Goal: Task Accomplishment & Management: Manage account settings

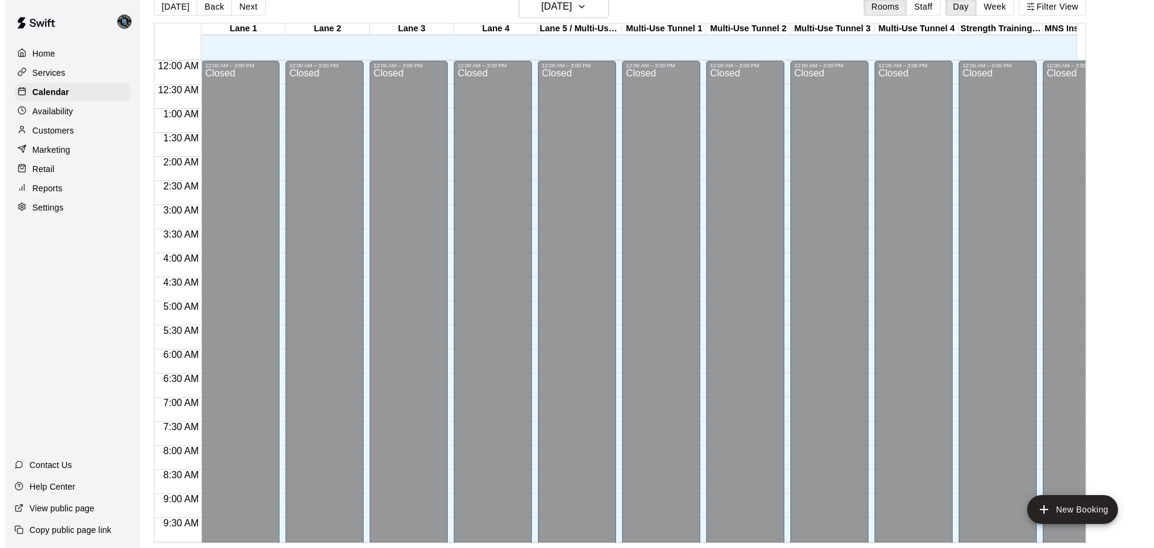
scroll to position [548, 0]
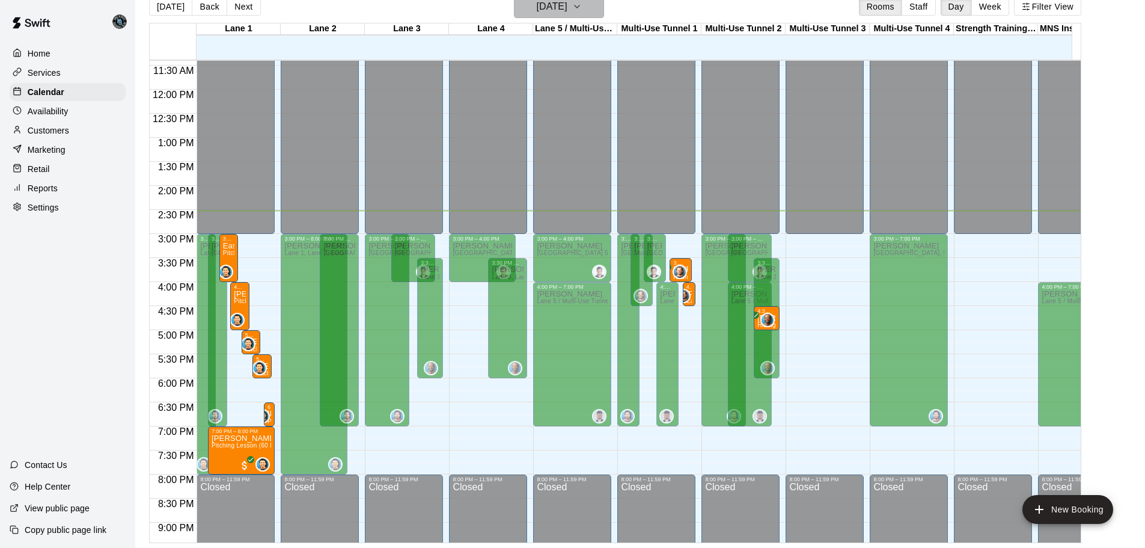
click at [561, 7] on h6 "[DATE]" at bounding box center [552, 6] width 31 height 17
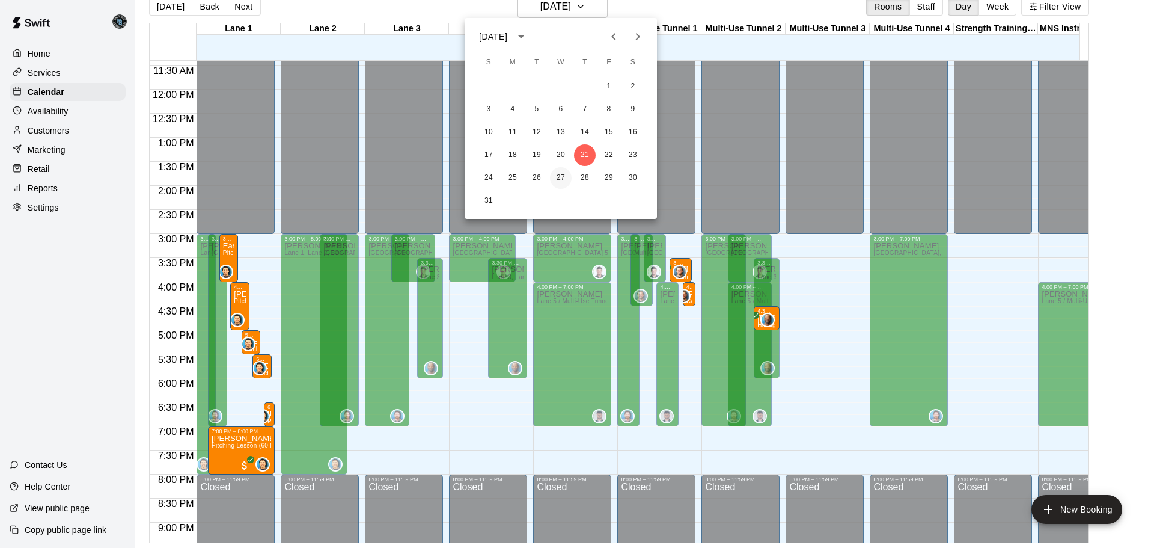
click at [561, 179] on button "27" at bounding box center [561, 178] width 22 height 22
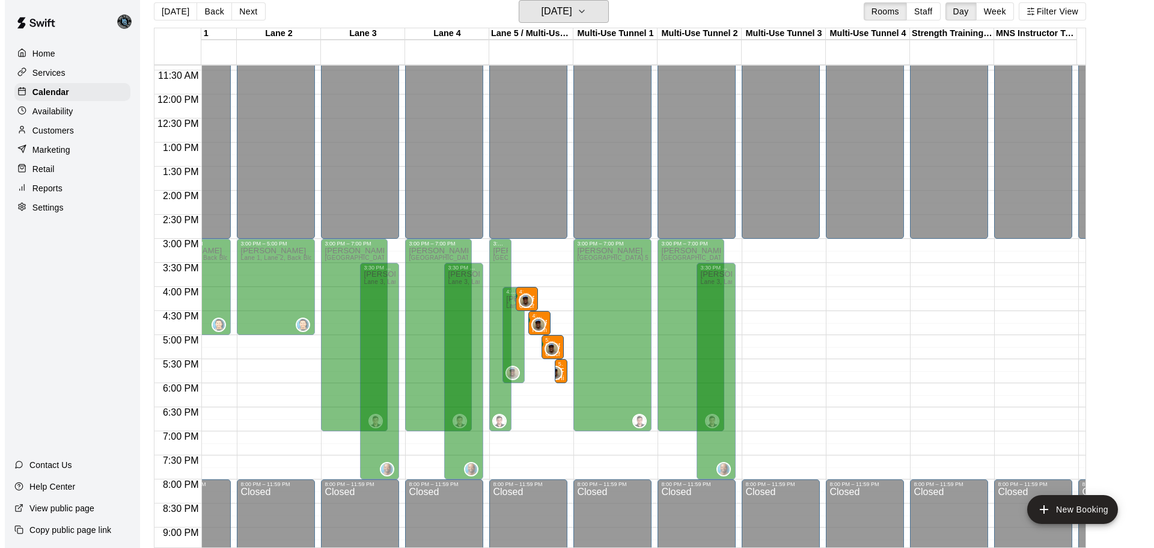
scroll to position [0, 0]
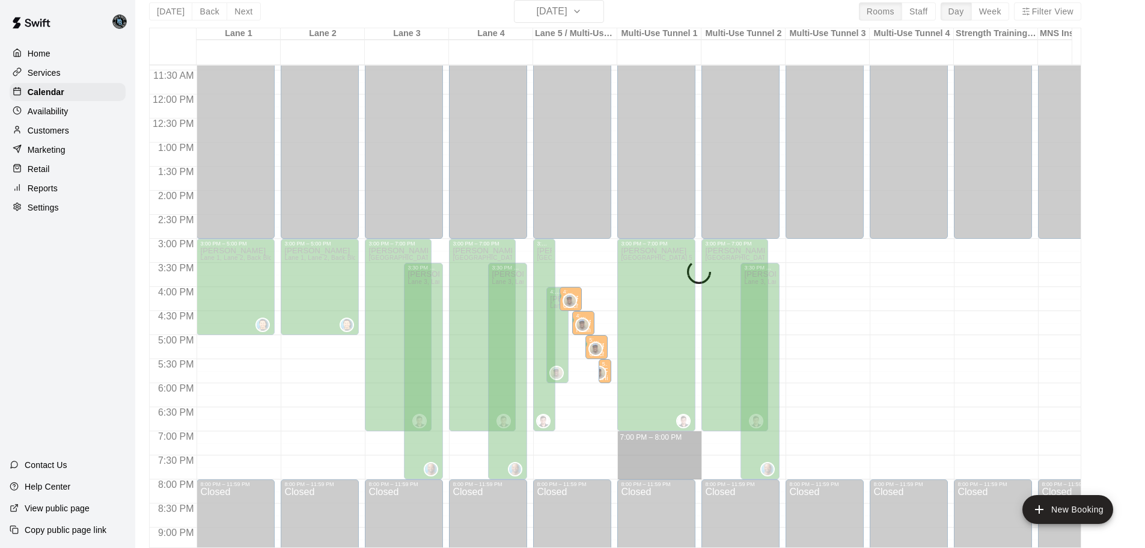
drag, startPoint x: 671, startPoint y: 432, endPoint x: 671, endPoint y: 478, distance: 45.7
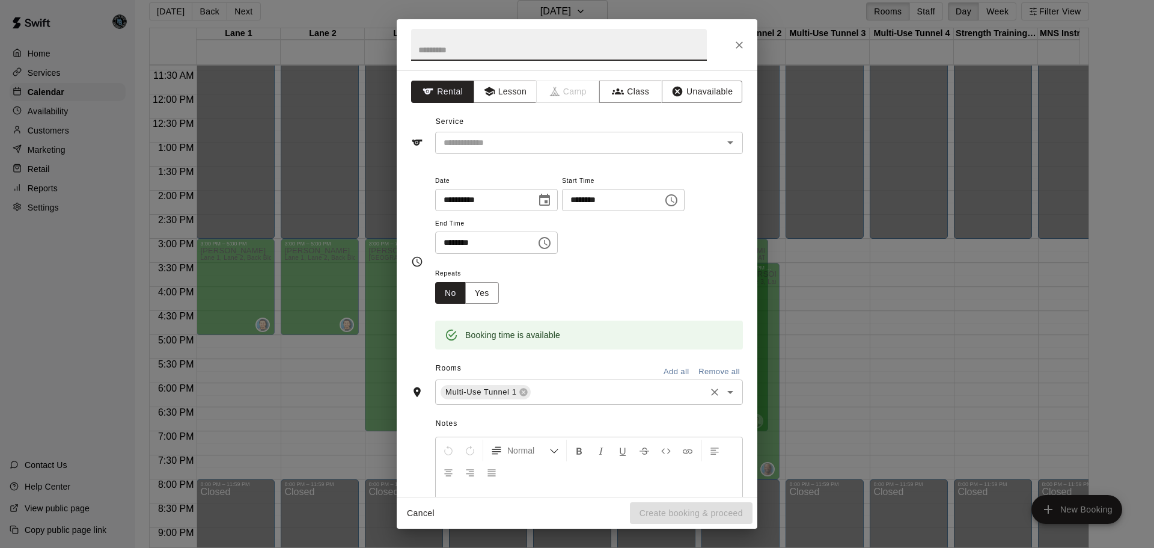
click at [548, 388] on input "text" at bounding box center [617, 392] width 171 height 15
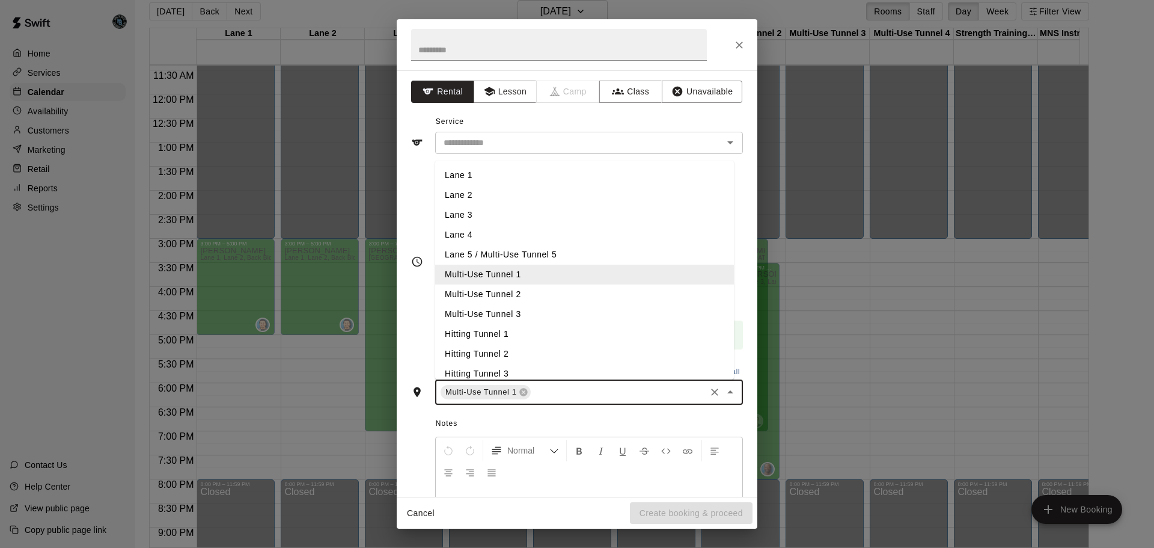
click at [519, 296] on li "Multi-Use Tunnel 2" at bounding box center [584, 294] width 299 height 20
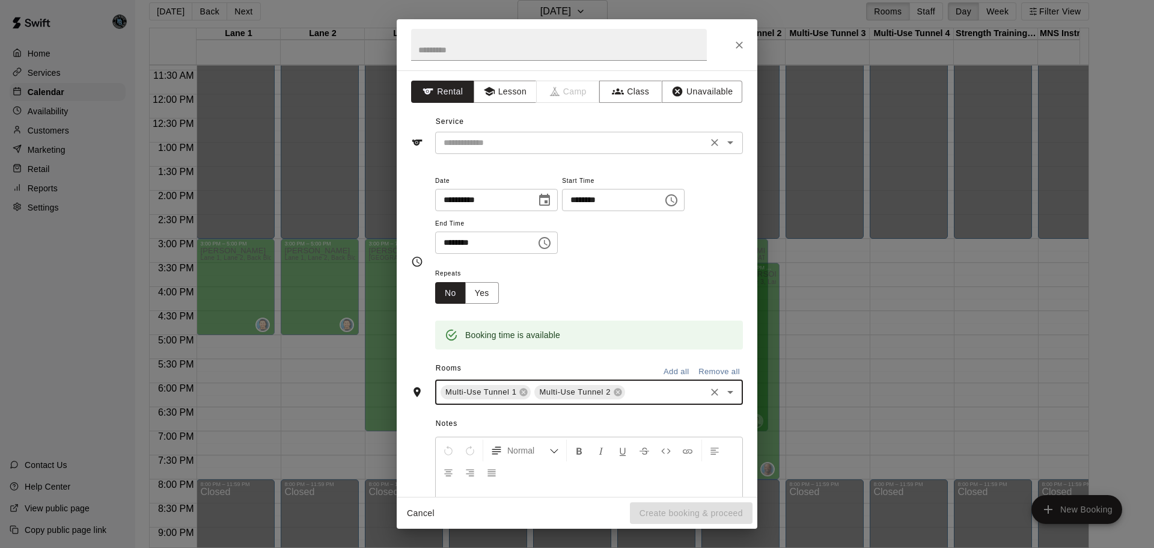
click at [493, 138] on input "text" at bounding box center [571, 142] width 265 height 15
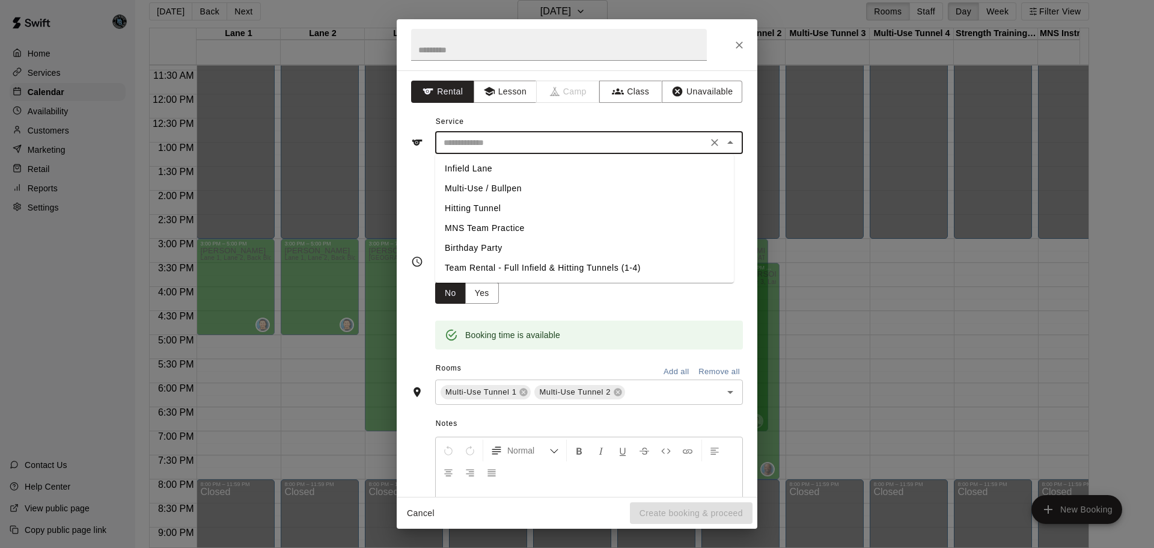
click at [492, 229] on li "MNS Team Practice" at bounding box center [584, 228] width 299 height 20
type input "**********"
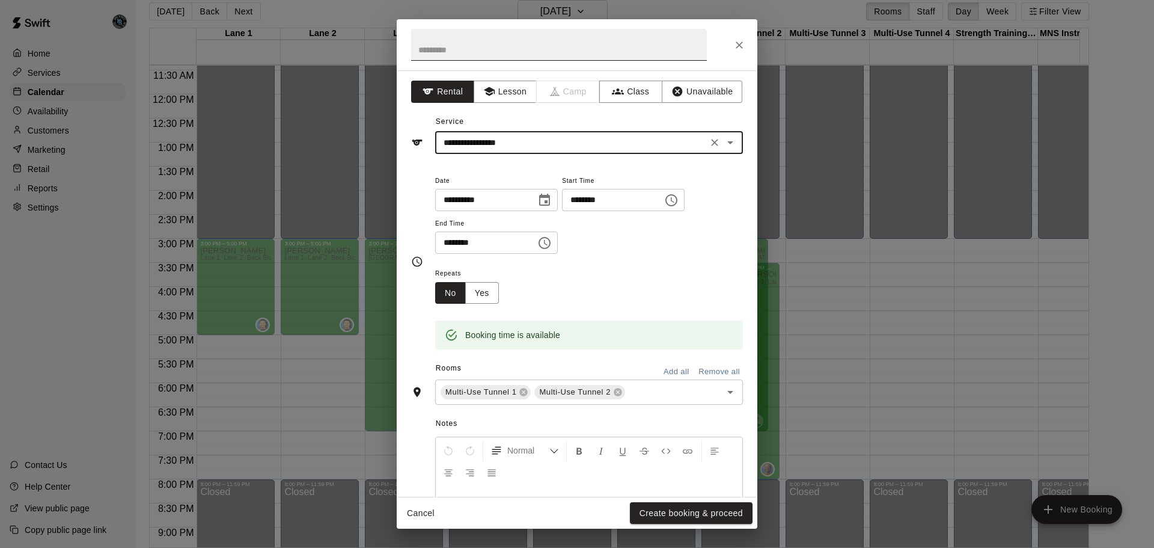
click at [514, 50] on input "text" at bounding box center [559, 45] width 296 height 32
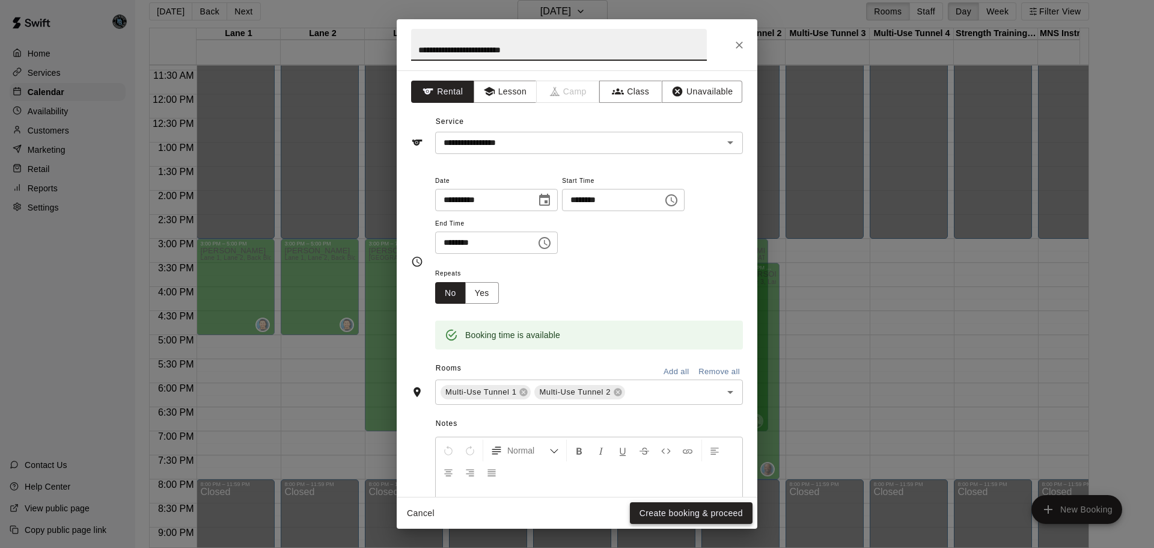
type input "**********"
click at [709, 509] on button "Create booking & proceed" at bounding box center [691, 513] width 123 height 22
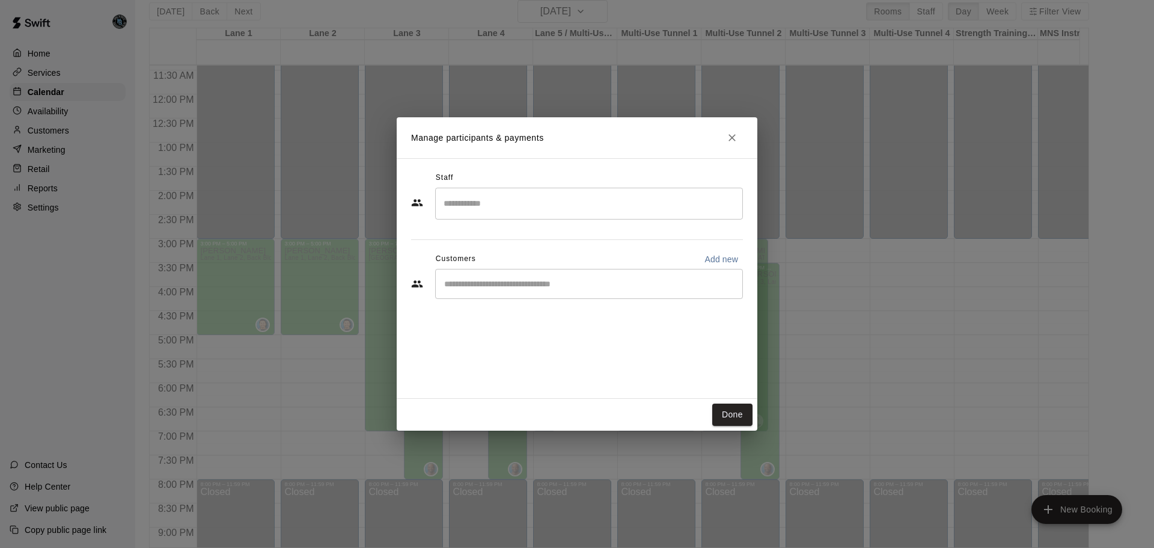
click at [570, 207] on input "Search staff" at bounding box center [589, 203] width 297 height 21
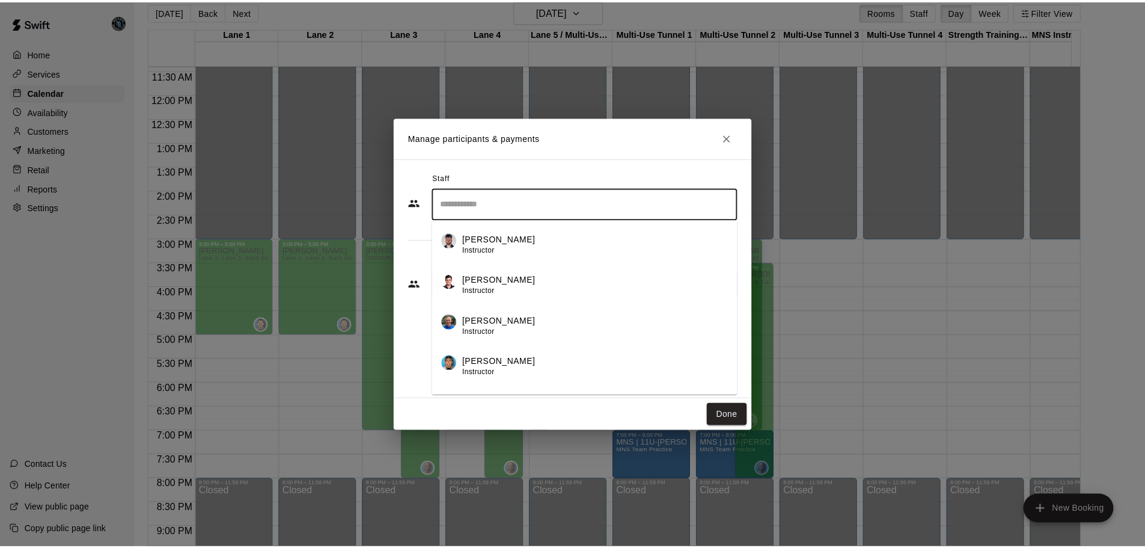
scroll to position [478, 0]
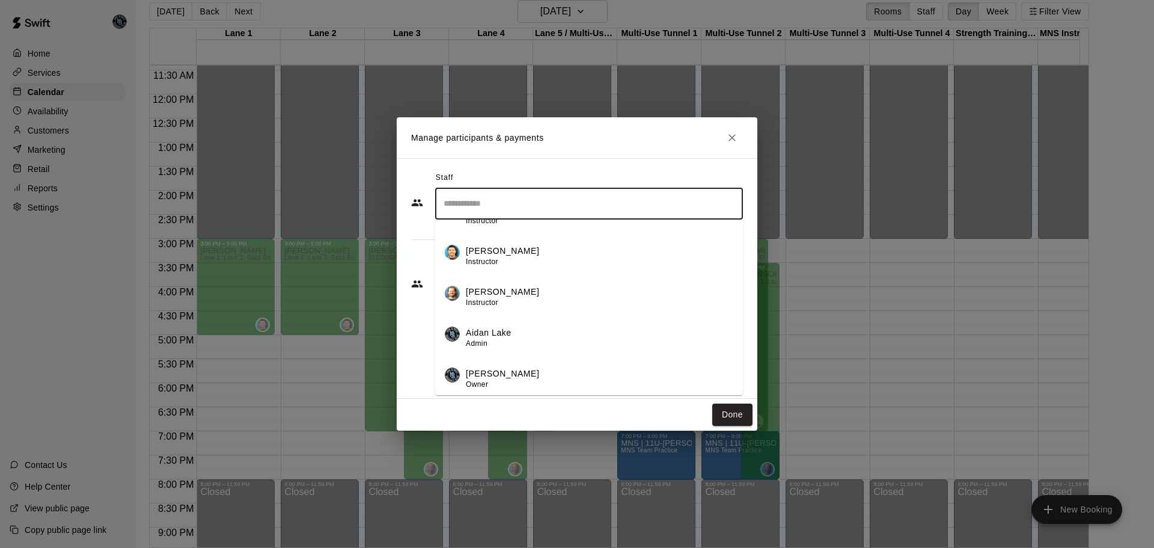
click at [532, 292] on div "[PERSON_NAME] Instructor" at bounding box center [599, 296] width 267 height 23
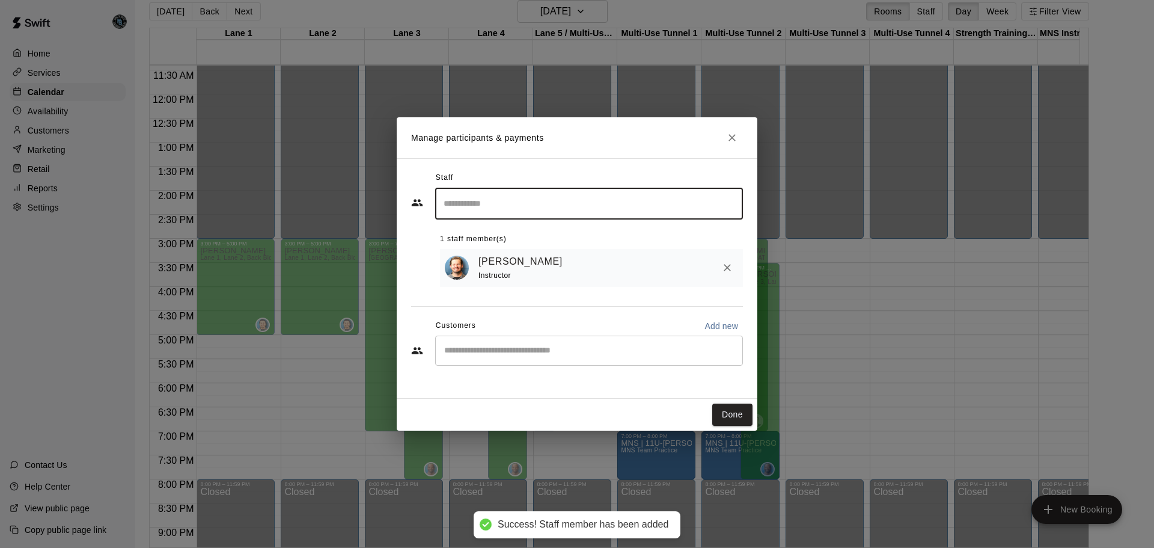
click at [733, 416] on button "Done" at bounding box center [732, 414] width 40 height 22
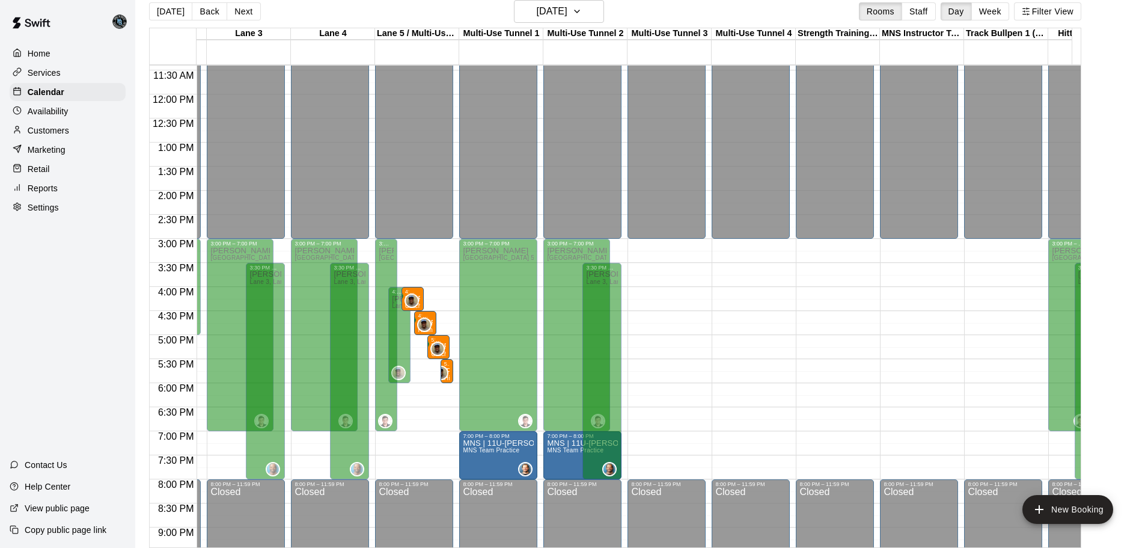
scroll to position [0, 0]
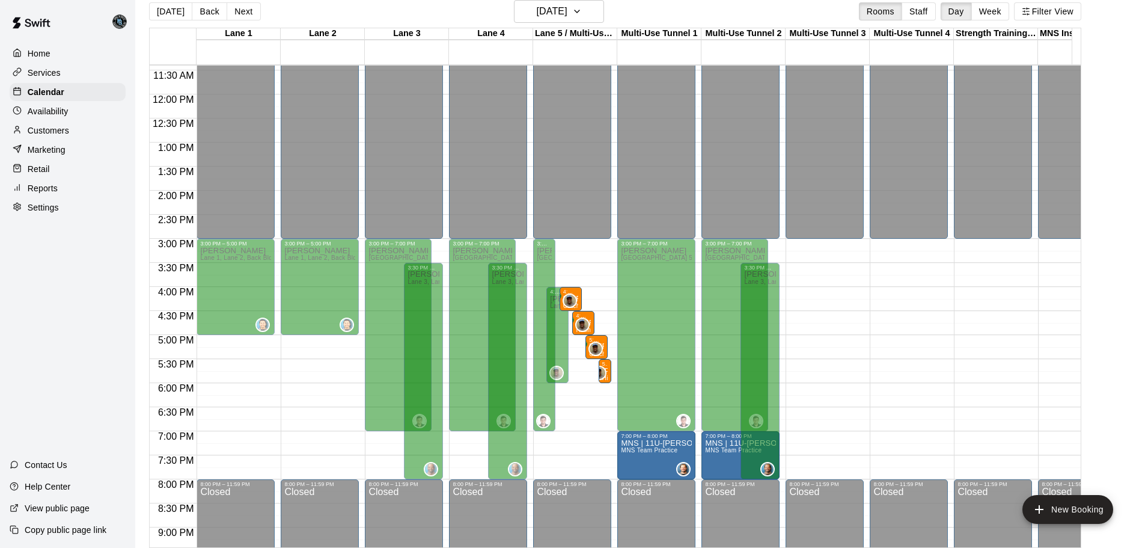
click at [248, 10] on button "Next" at bounding box center [244, 11] width 34 height 18
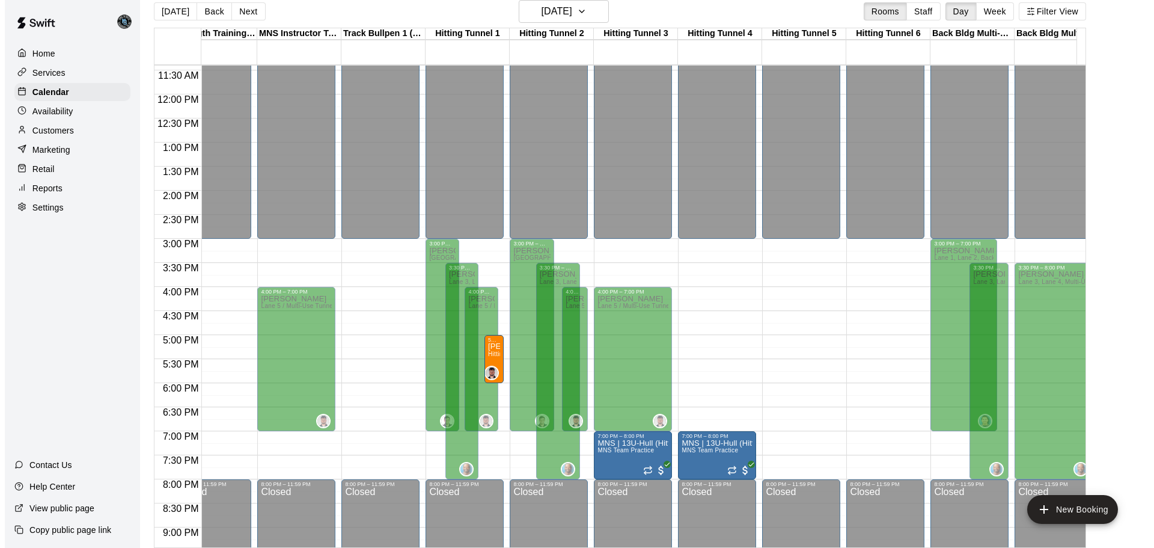
scroll to position [0, 968]
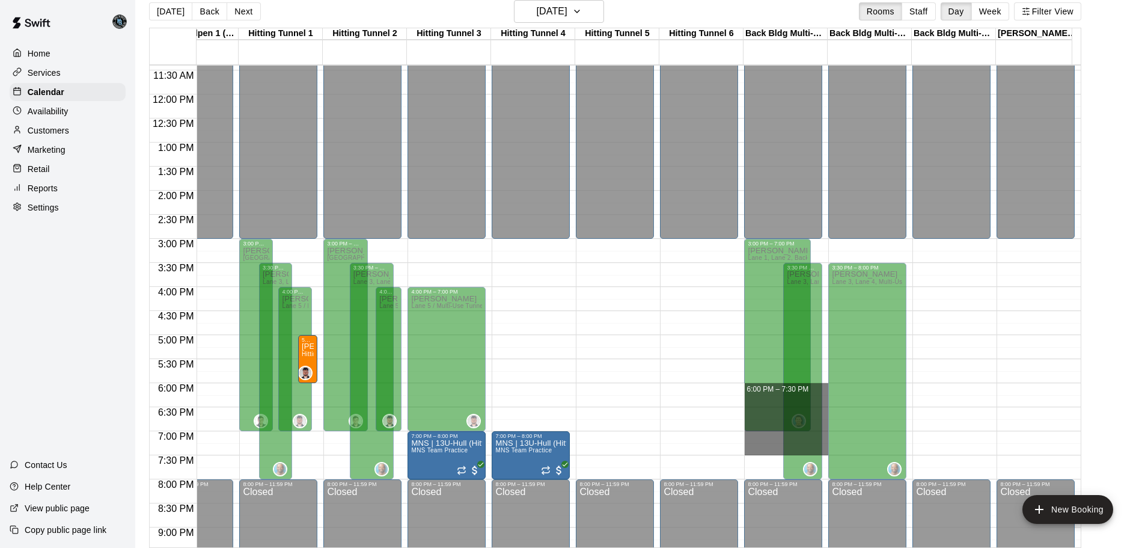
drag, startPoint x: 825, startPoint y: 385, endPoint x: 824, endPoint y: 450, distance: 65.5
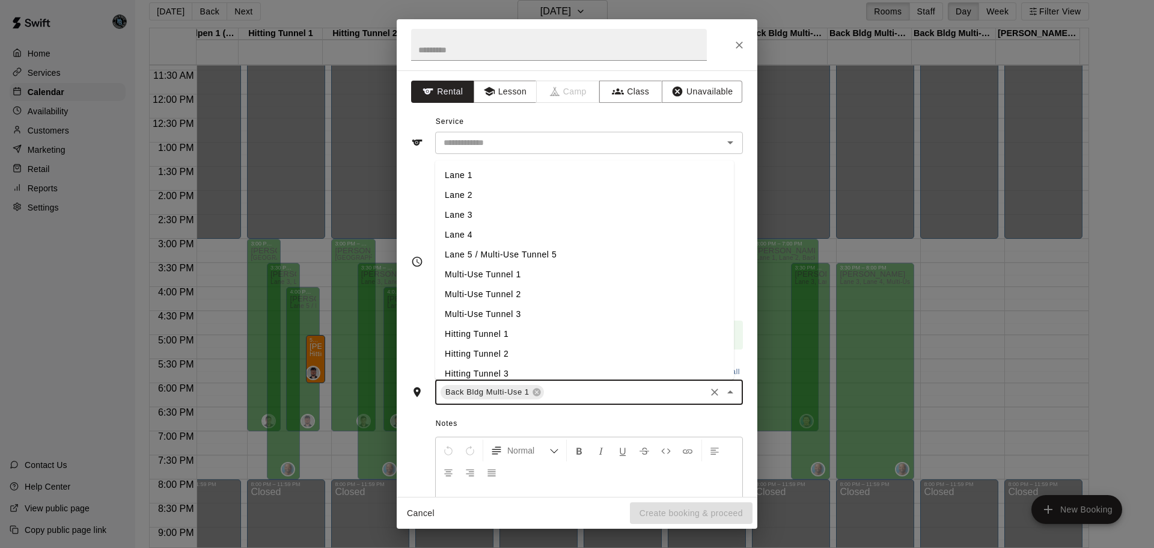
click at [567, 397] on input "text" at bounding box center [625, 392] width 158 height 15
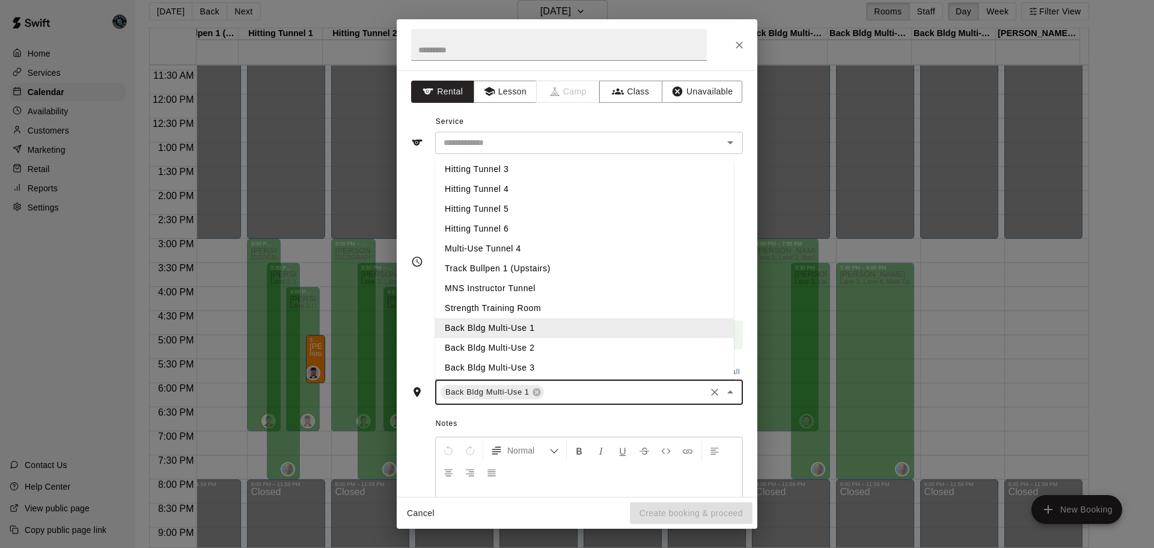
scroll to position [227, 0]
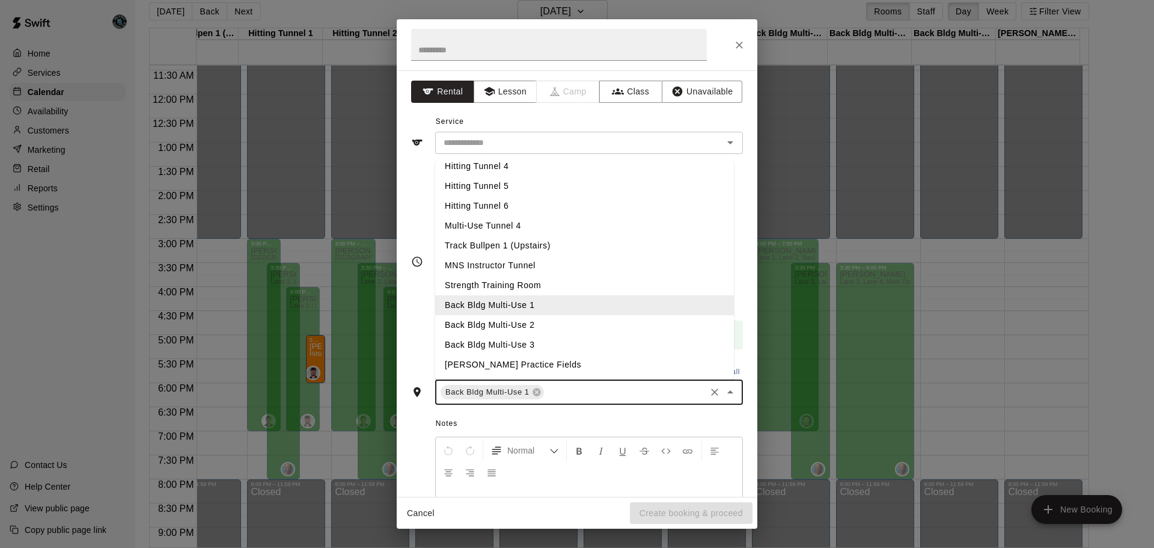
click at [549, 325] on li "Back Bldg Multi-Use 2" at bounding box center [584, 325] width 299 height 20
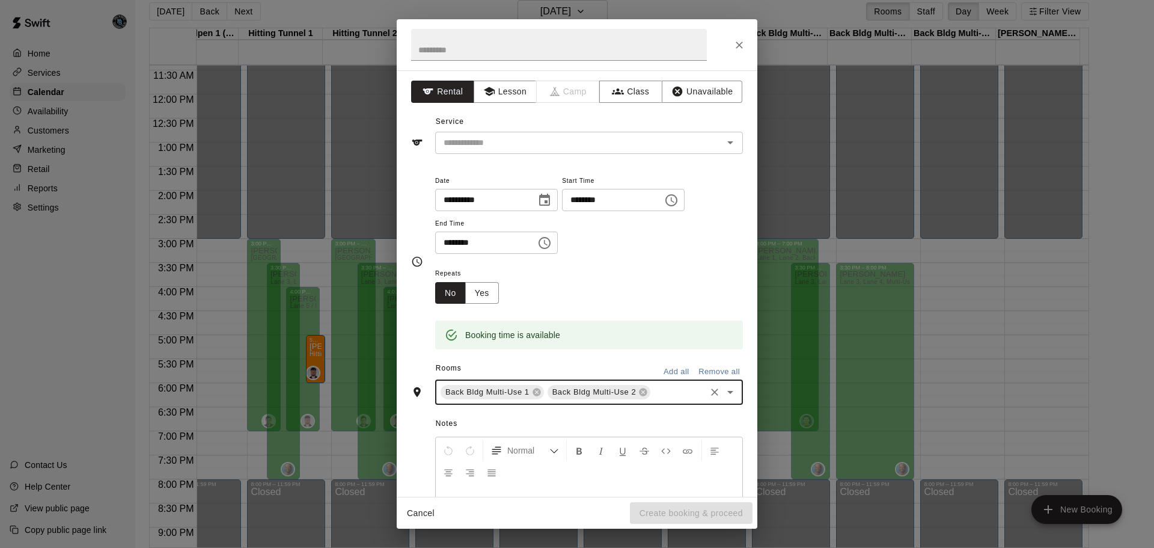
click at [668, 399] on input "text" at bounding box center [678, 392] width 52 height 15
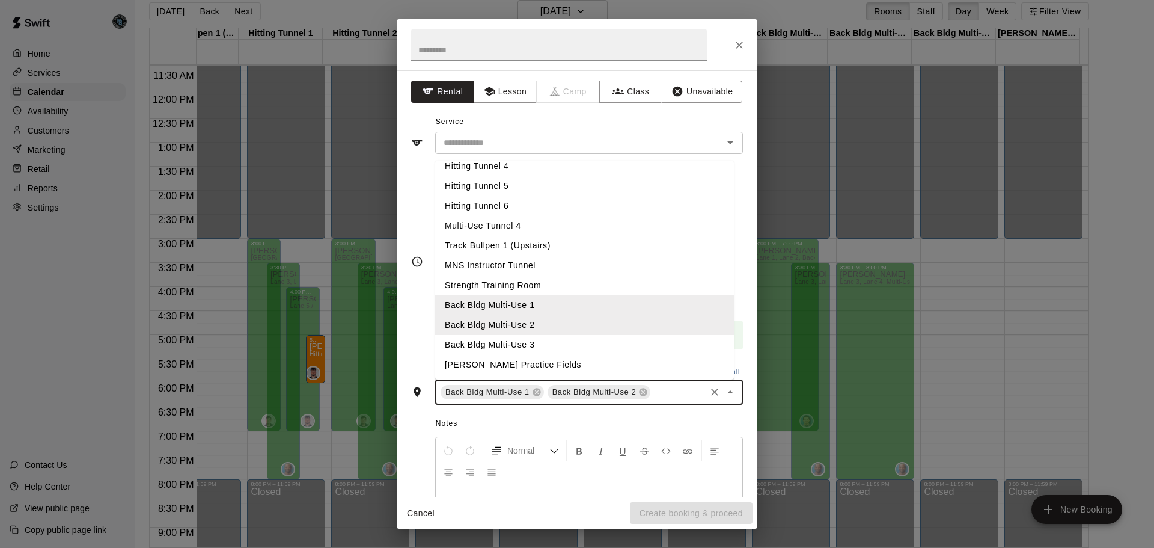
click at [528, 346] on li "Back Bldg Multi-Use 3" at bounding box center [584, 345] width 299 height 20
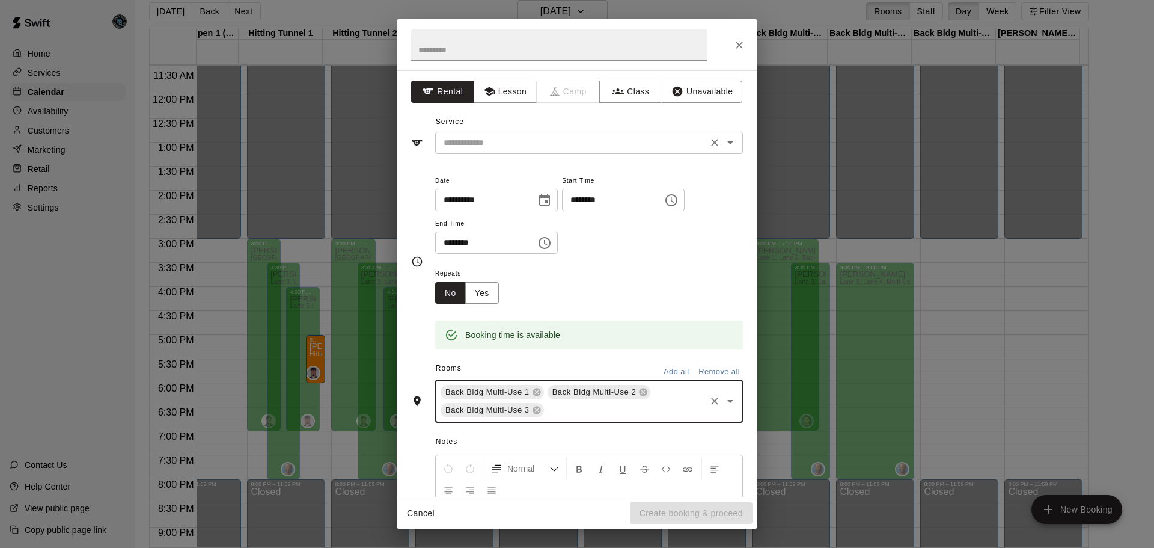
click at [459, 143] on input "text" at bounding box center [571, 142] width 265 height 15
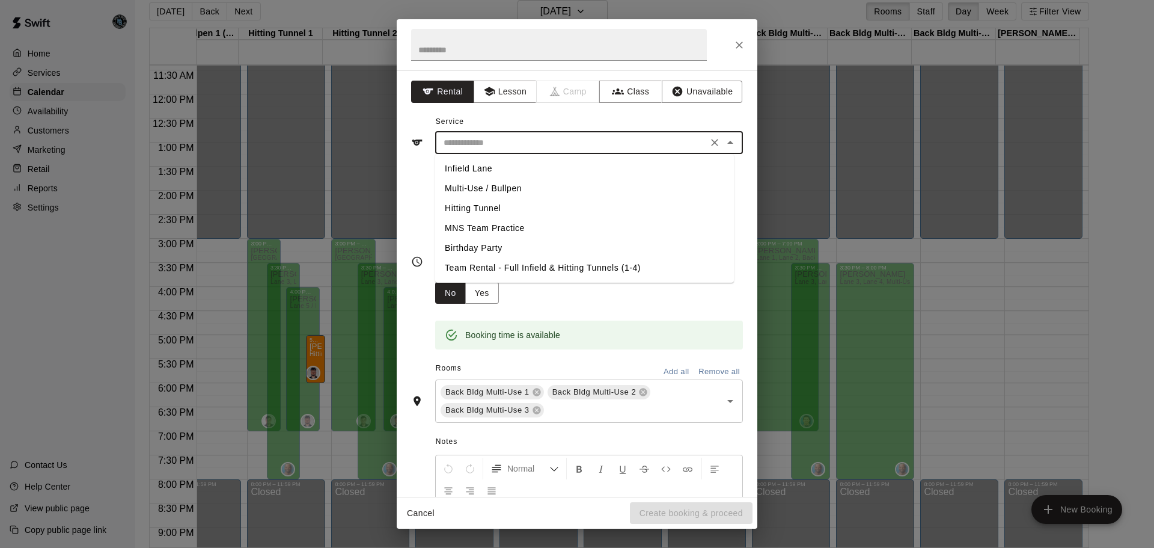
click at [493, 228] on li "MNS Team Practice" at bounding box center [584, 228] width 299 height 20
type input "**********"
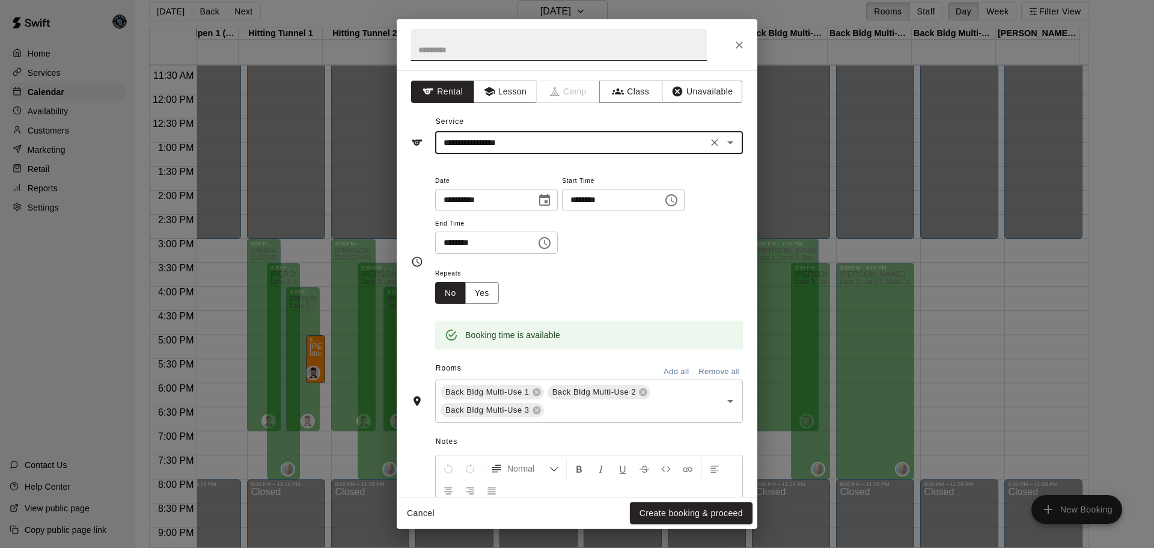
click at [489, 56] on input "text" at bounding box center [559, 45] width 296 height 32
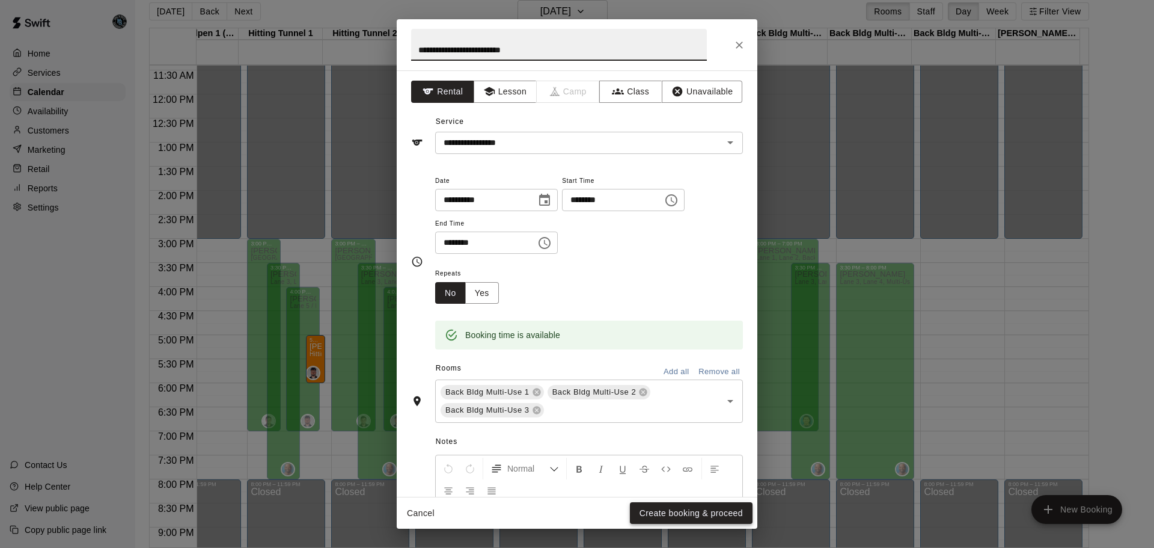
type input "**********"
click at [696, 514] on button "Create booking & proceed" at bounding box center [691, 513] width 123 height 22
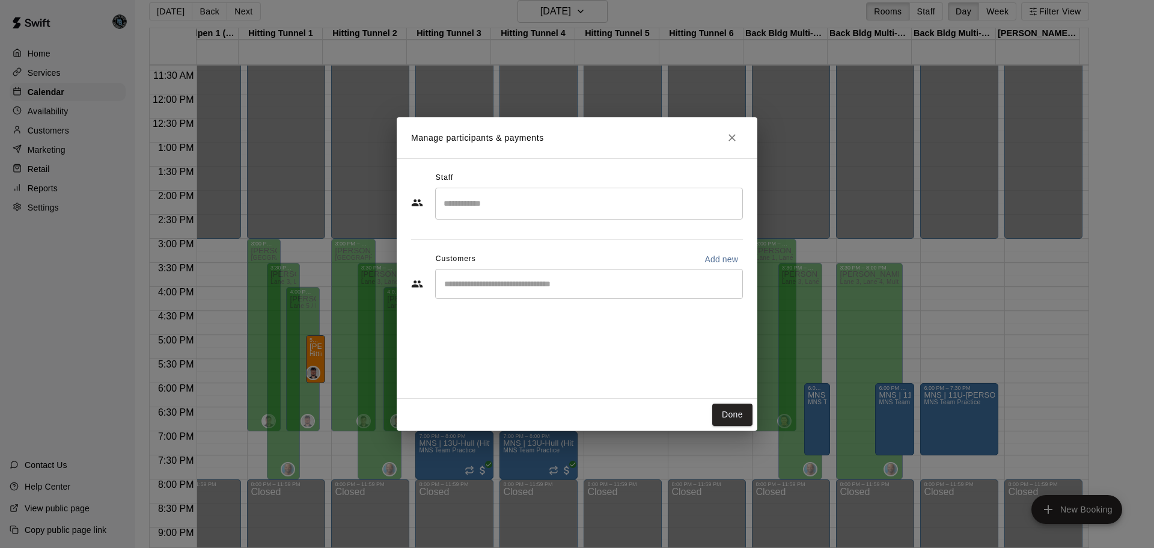
click at [601, 201] on input "Search staff" at bounding box center [589, 203] width 297 height 21
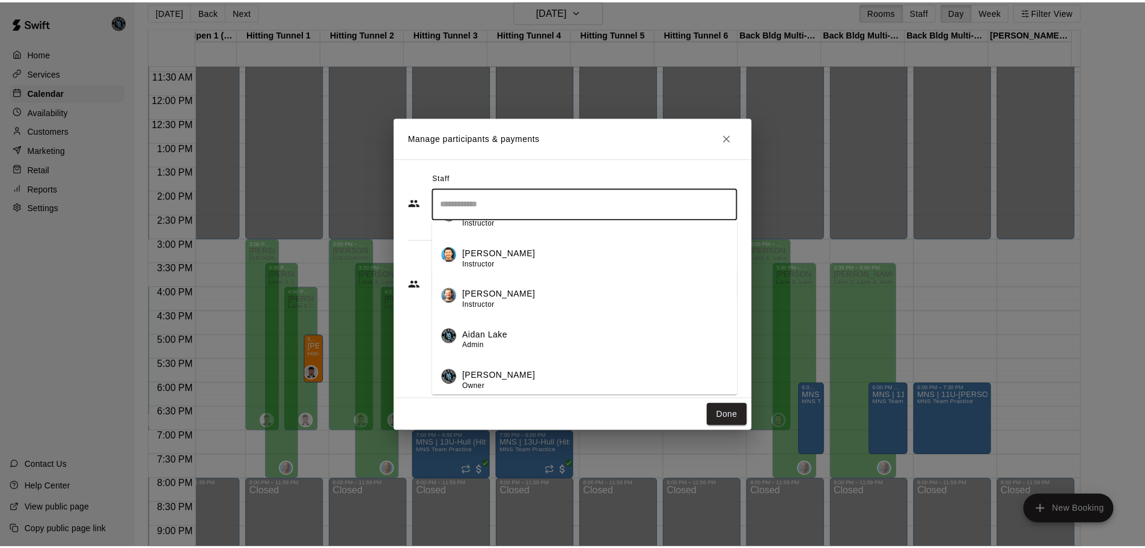
scroll to position [478, 0]
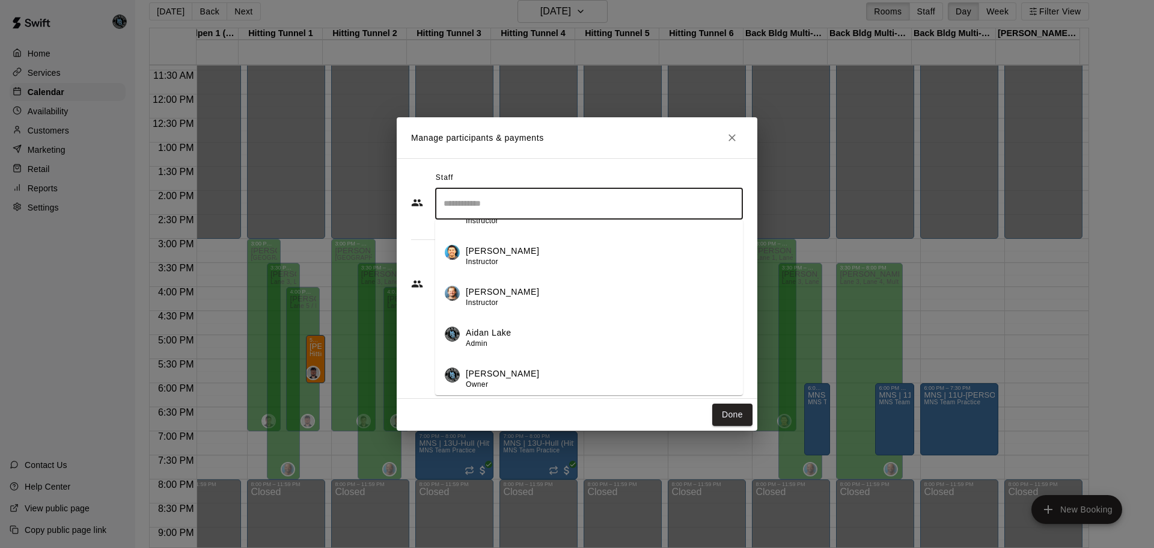
click at [548, 294] on div "[PERSON_NAME] Instructor" at bounding box center [599, 296] width 267 height 23
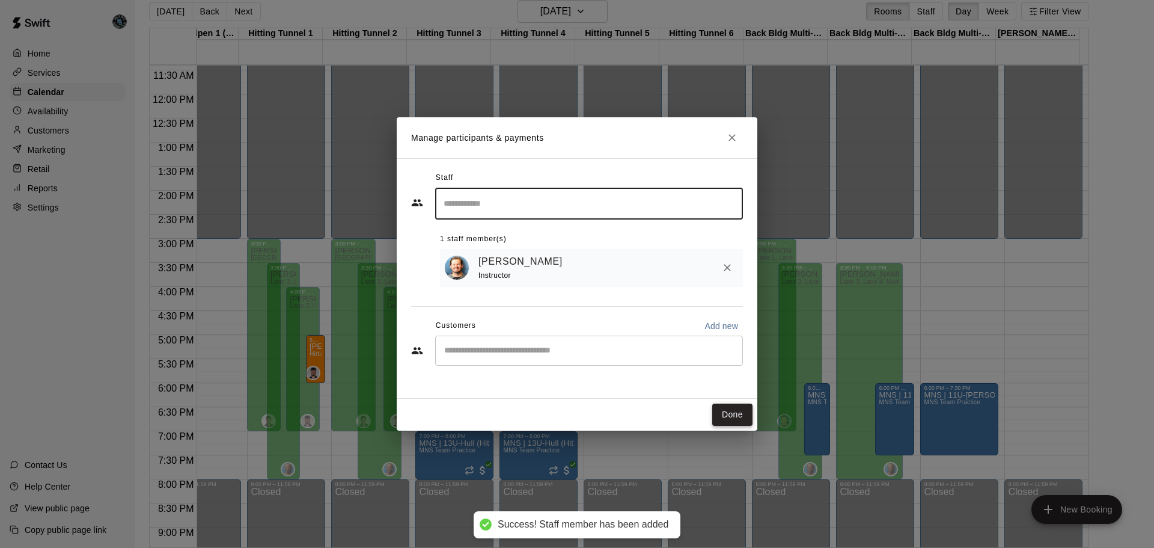
click at [739, 415] on button "Done" at bounding box center [732, 414] width 40 height 22
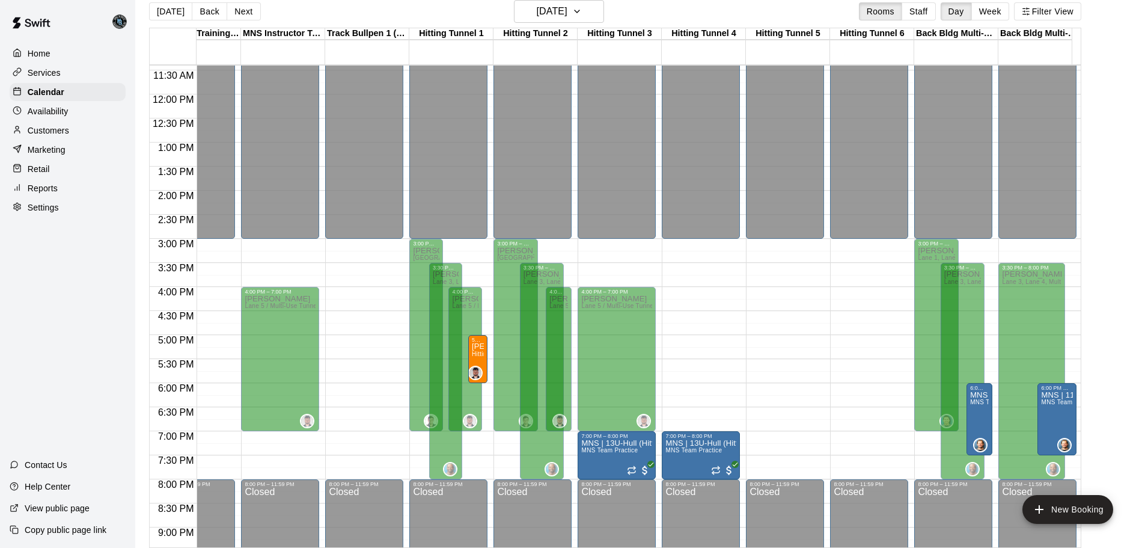
scroll to position [0, 773]
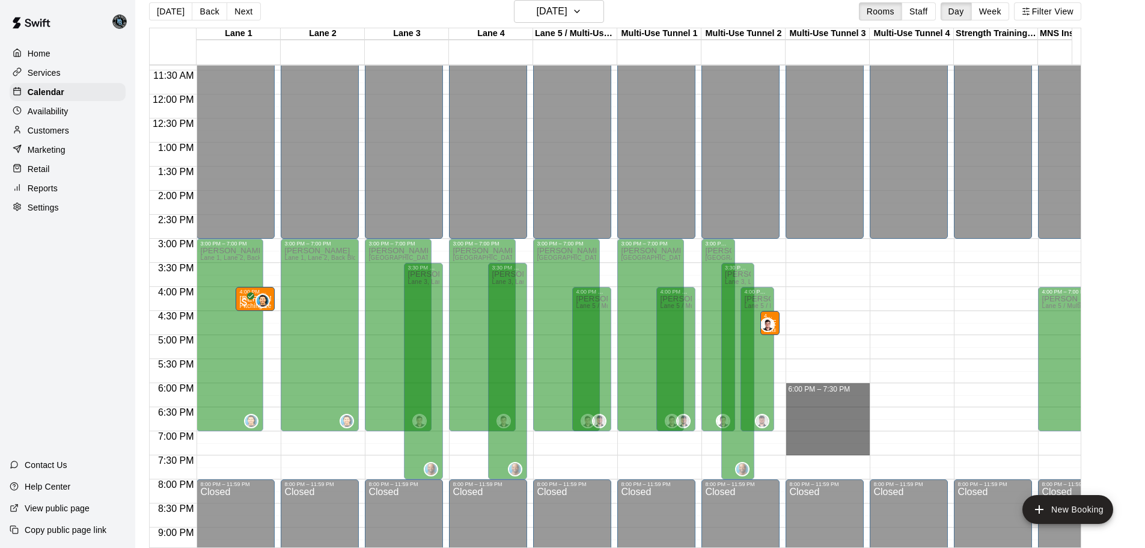
drag, startPoint x: 835, startPoint y: 385, endPoint x: 911, endPoint y: 448, distance: 98.2
click at [911, 448] on div "12:00 AM 12:30 AM 1:00 AM 1:30 AM 2:00 AM 2:30 AM 3:00 AM 3:30 AM 4:00 AM 4:30 …" at bounding box center [615, 305] width 931 height 483
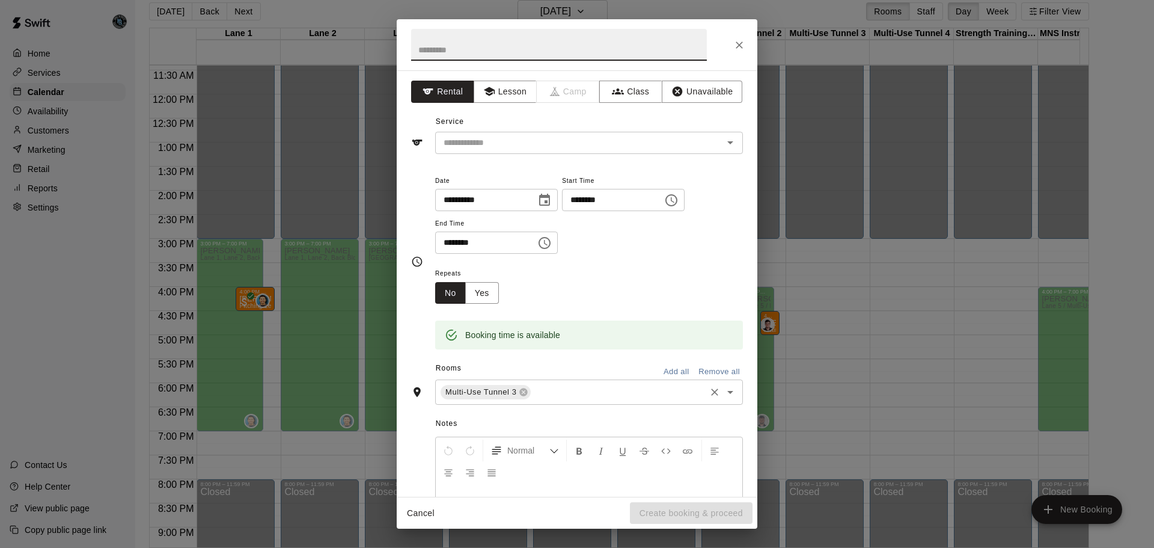
click at [565, 394] on input "text" at bounding box center [617, 392] width 171 height 15
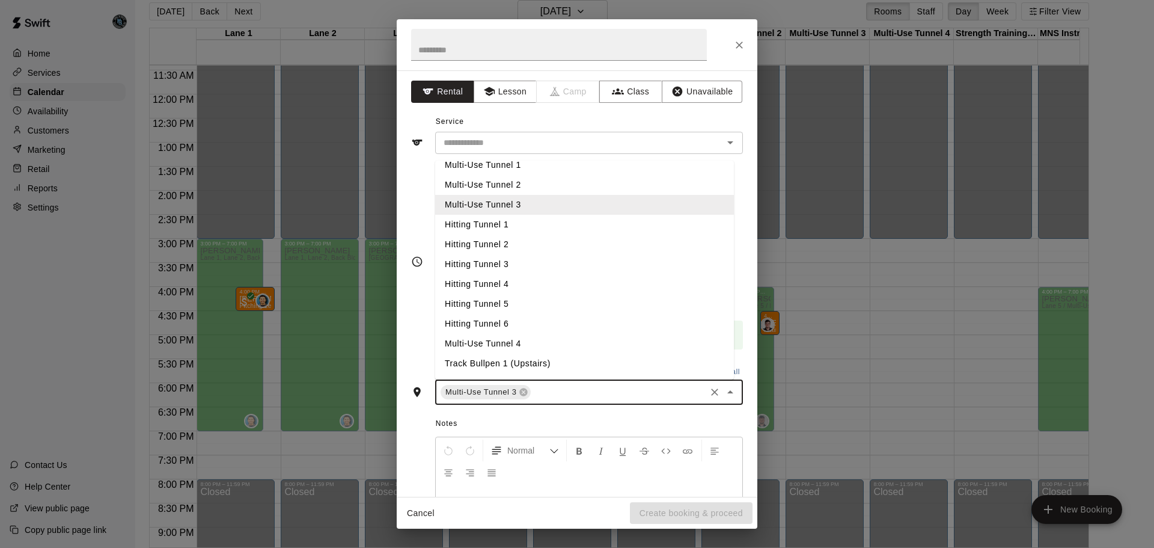
scroll to position [110, 0]
click at [529, 343] on li "Multi-Use Tunnel 4" at bounding box center [584, 343] width 299 height 20
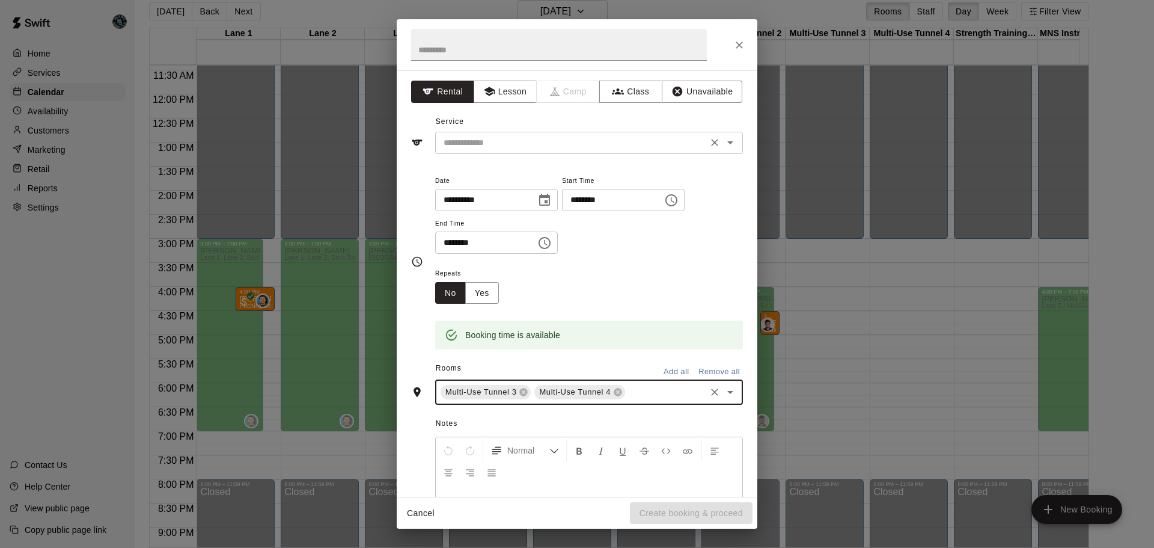
click at [507, 147] on input "text" at bounding box center [571, 142] width 265 height 15
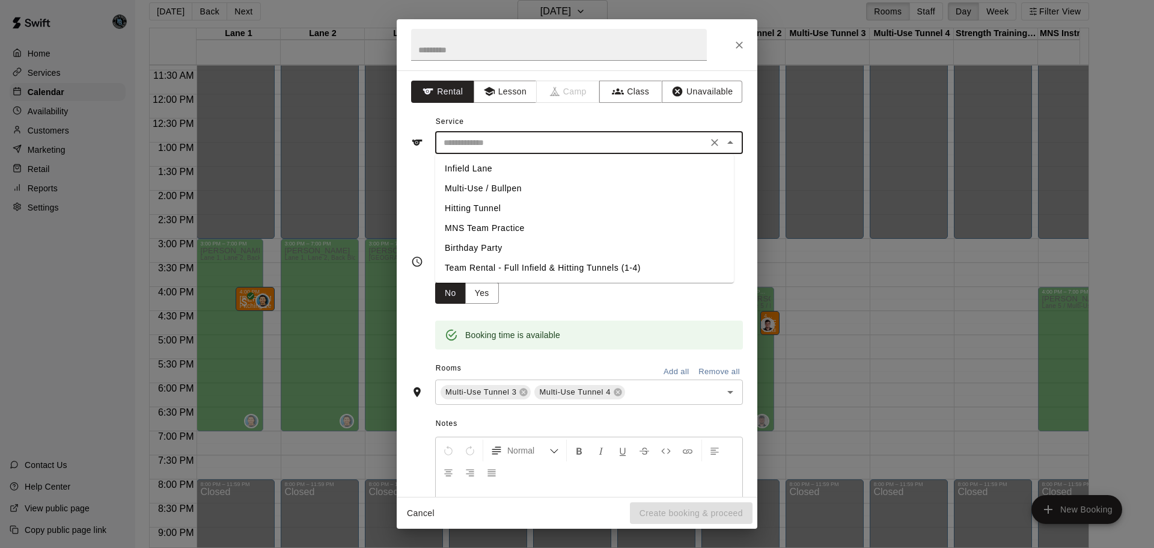
click at [508, 228] on li "MNS Team Practice" at bounding box center [584, 228] width 299 height 20
type input "**********"
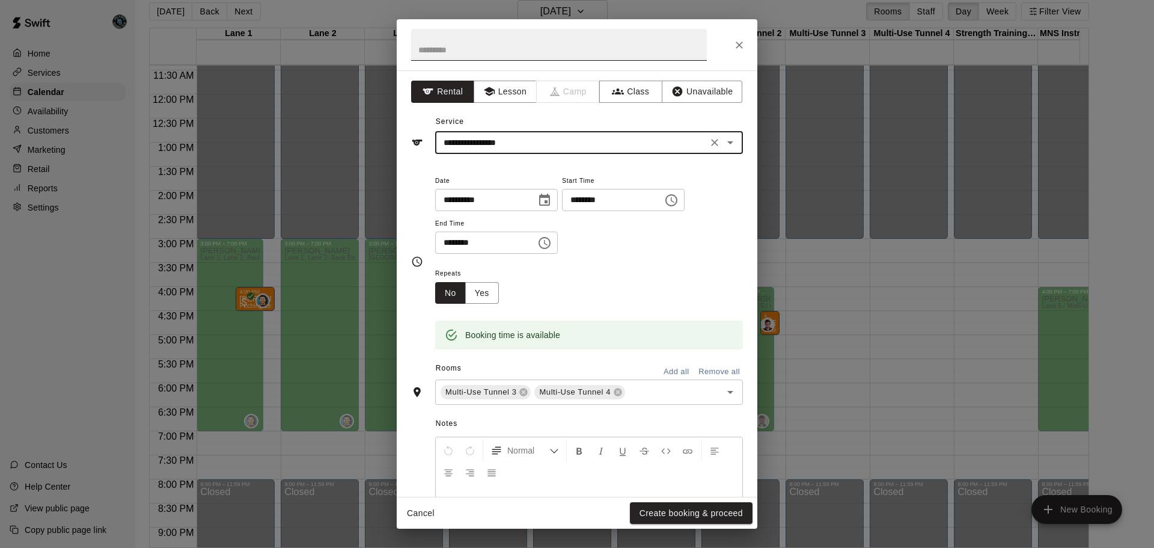
click at [508, 50] on input "text" at bounding box center [559, 45] width 296 height 32
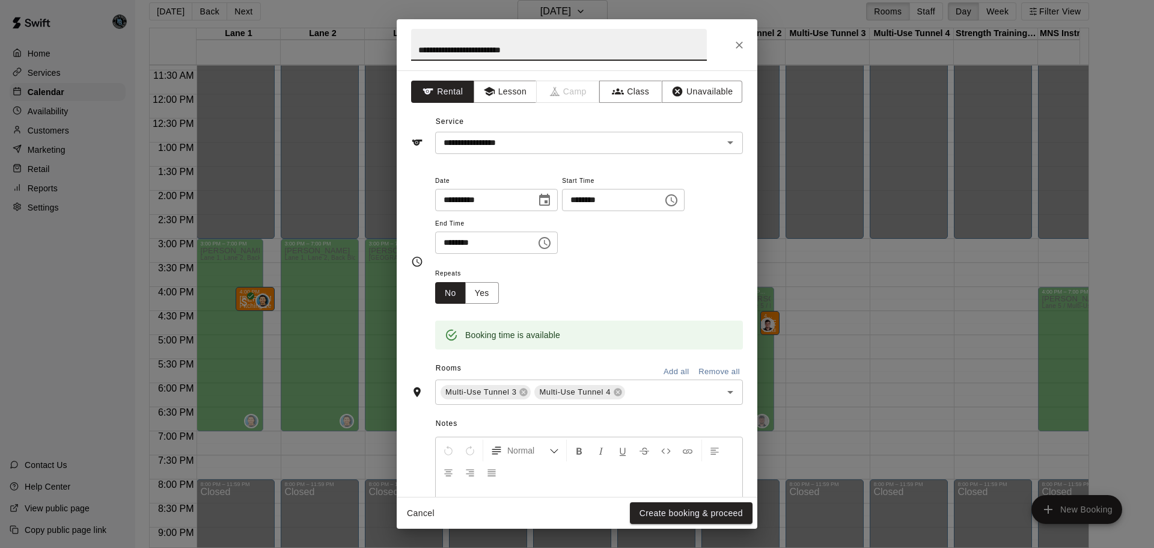
type input "**********"
click at [662, 255] on div "**********" at bounding box center [589, 219] width 308 height 93
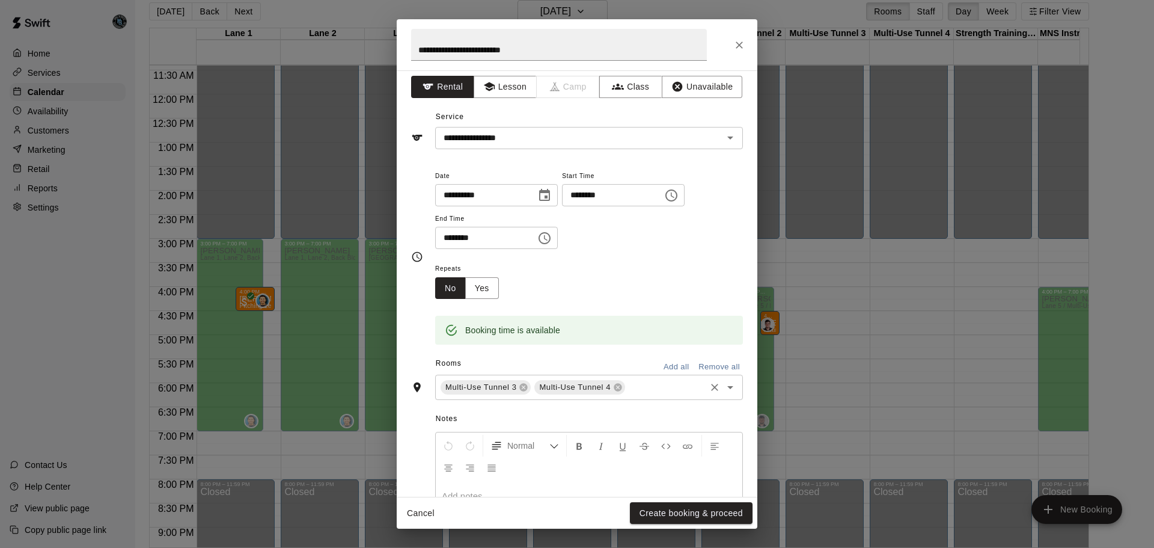
scroll to position [13, 0]
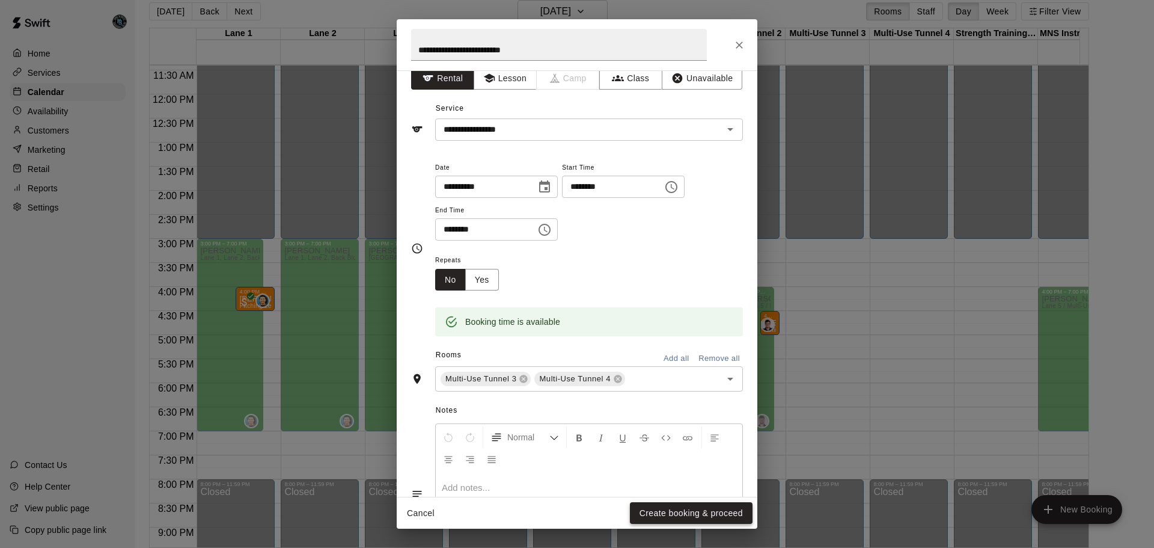
click at [704, 513] on button "Create booking & proceed" at bounding box center [691, 513] width 123 height 22
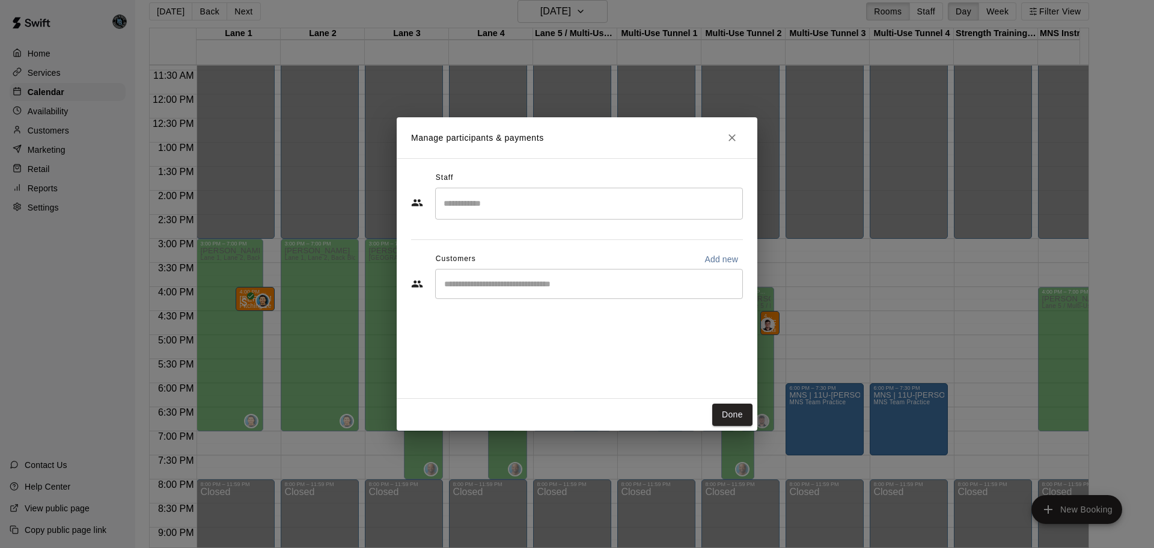
click at [625, 208] on input "Search staff" at bounding box center [589, 203] width 297 height 21
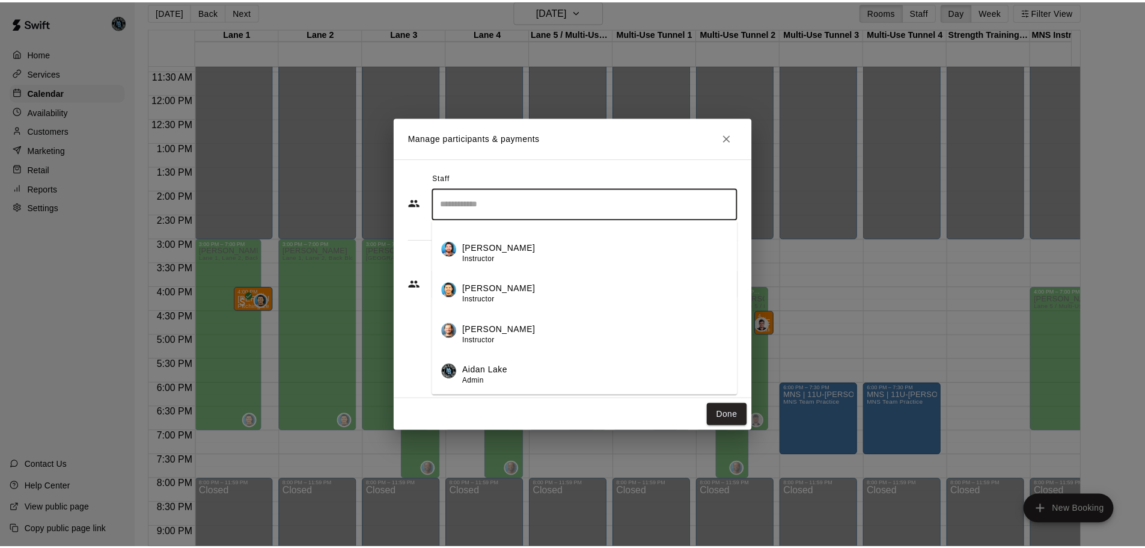
scroll to position [478, 0]
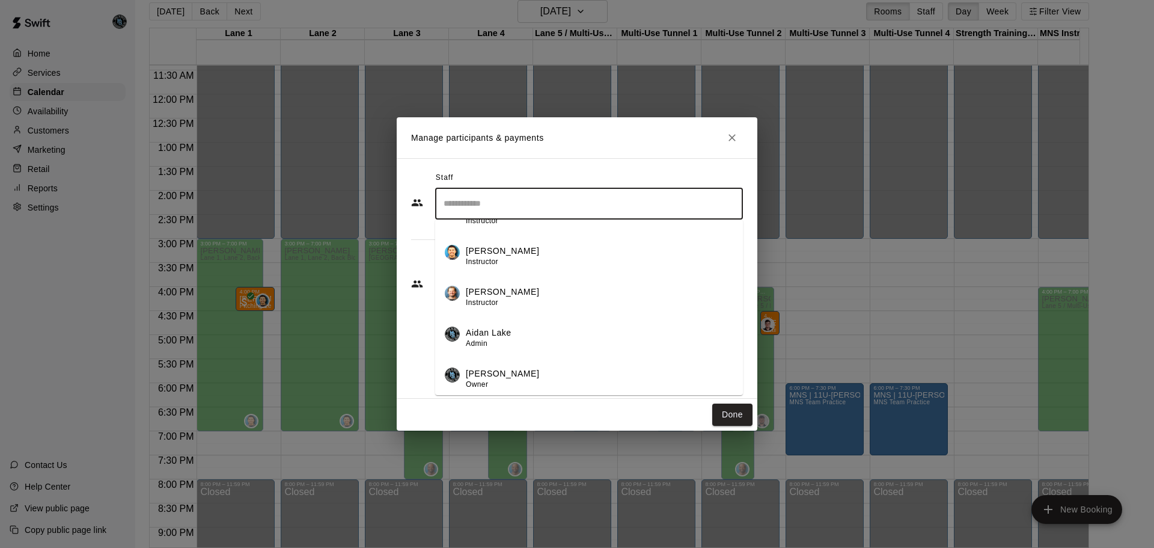
click at [505, 296] on p "[PERSON_NAME]" at bounding box center [502, 291] width 73 height 13
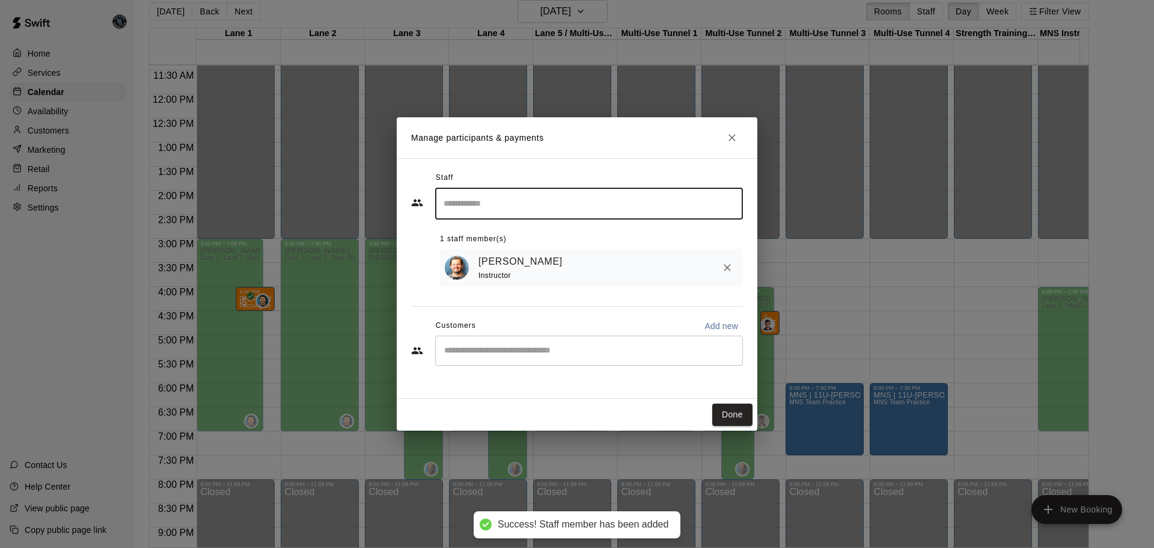
click at [734, 417] on button "Done" at bounding box center [732, 414] width 40 height 22
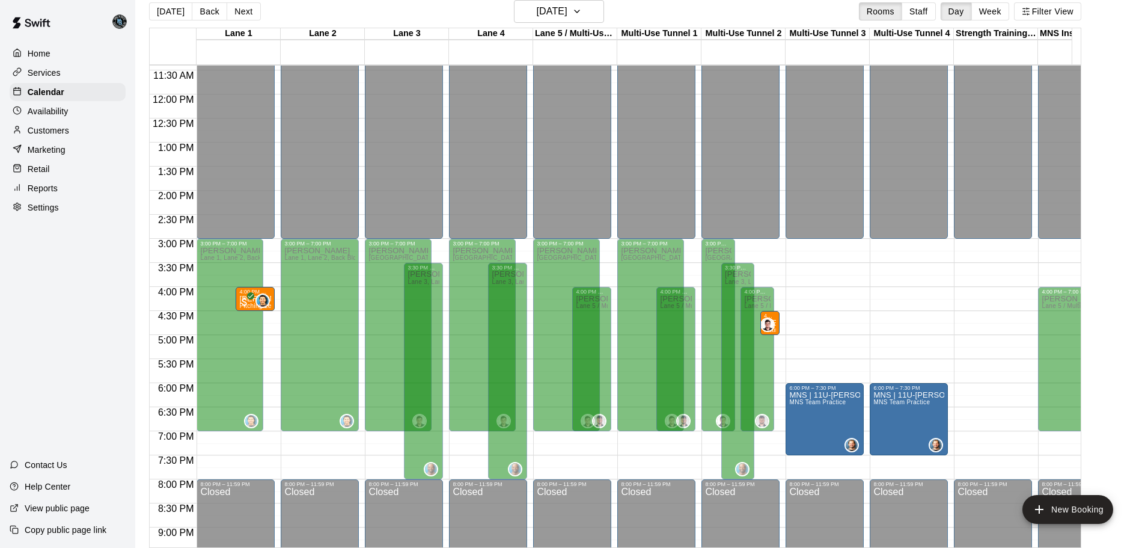
drag, startPoint x: 177, startPoint y: 10, endPoint x: 615, endPoint y: 171, distance: 467.4
click at [177, 10] on button "[DATE]" at bounding box center [170, 11] width 43 height 18
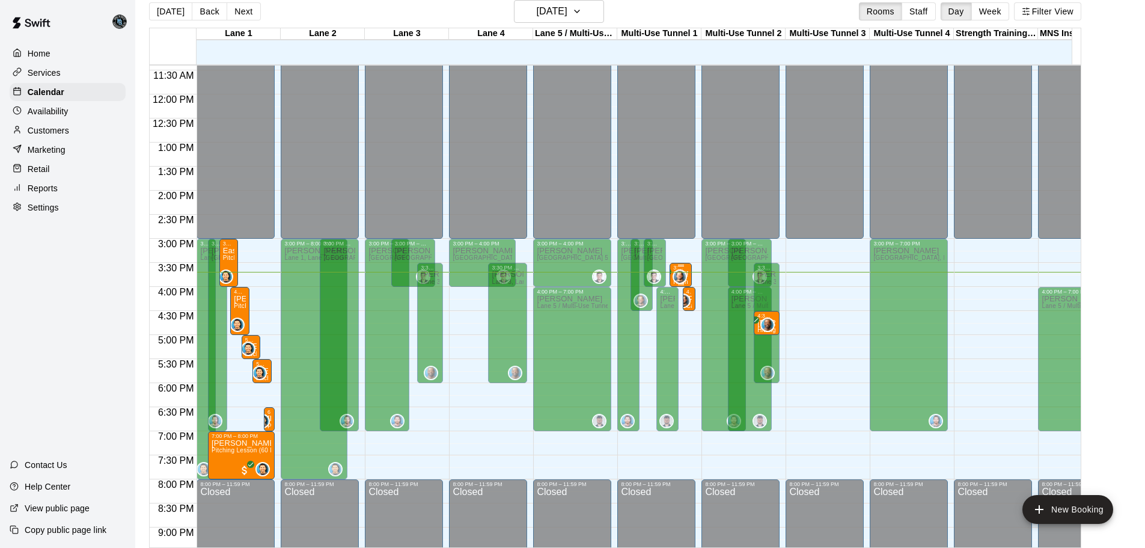
click at [688, 281] on div "3:30 PM – 4:00 PM [PERSON_NAME] [PERSON_NAME] Hitting Lesson (30 Minutes) 0" at bounding box center [681, 275] width 22 height 24
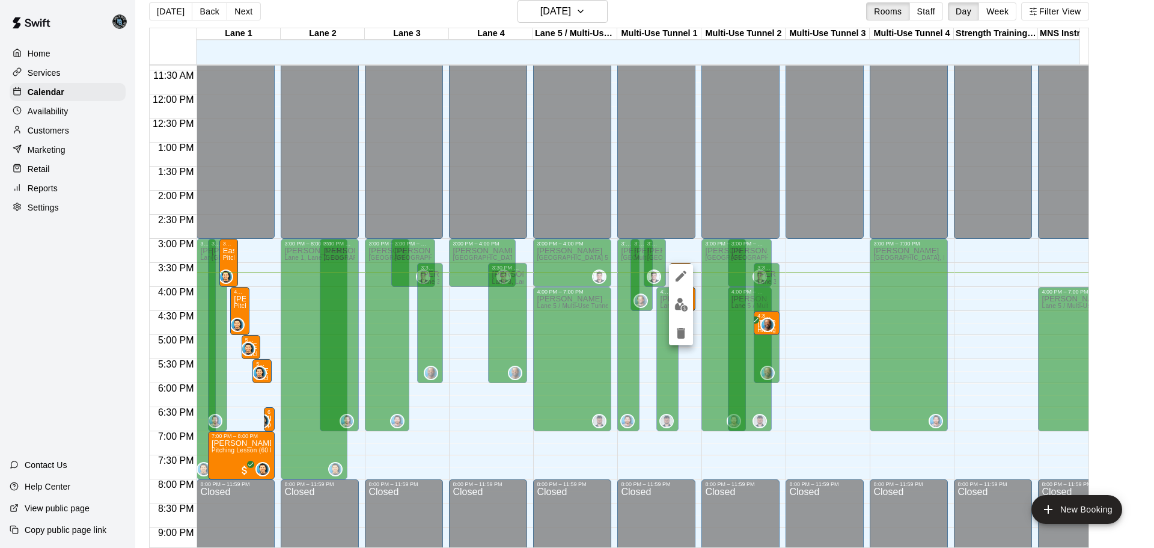
click at [1105, 334] on div at bounding box center [577, 274] width 1154 height 548
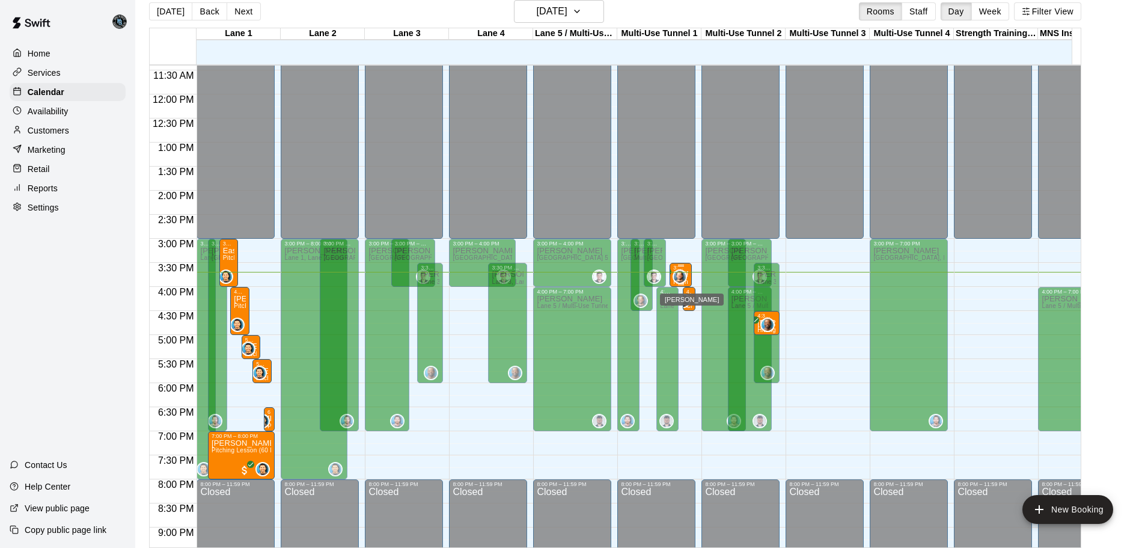
click at [685, 279] on img "Nik Crouch" at bounding box center [680, 276] width 12 height 12
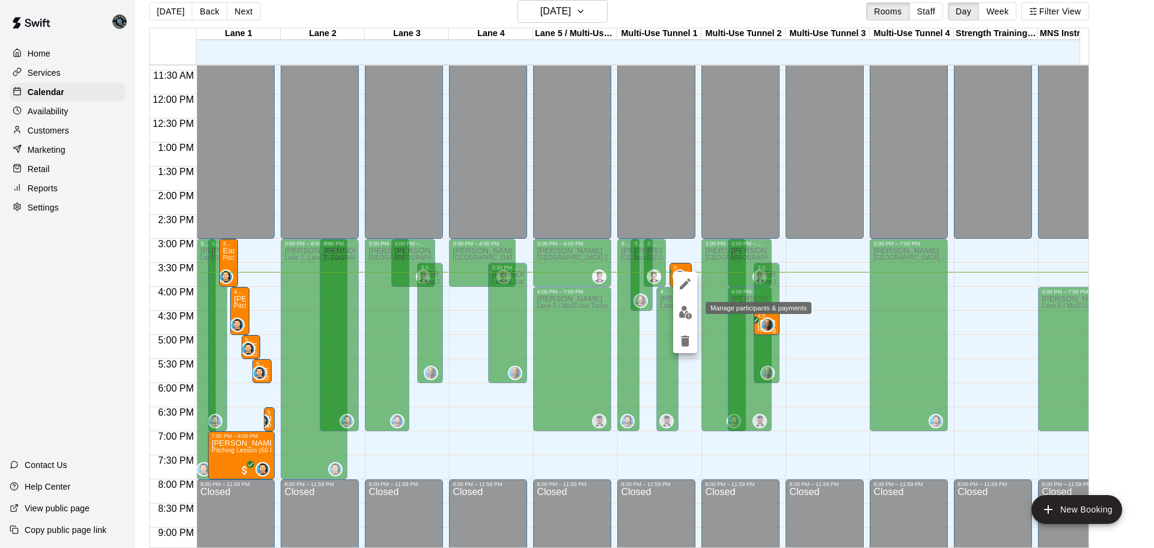
click at [685, 316] on img "edit" at bounding box center [686, 312] width 14 height 14
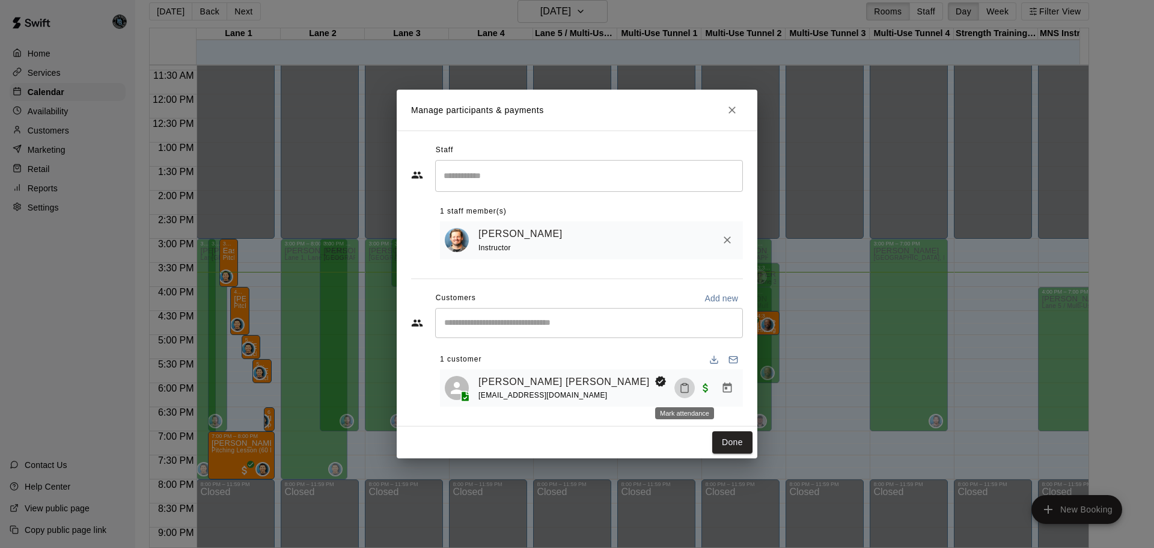
click at [683, 391] on icon "Mark attendance" at bounding box center [684, 387] width 11 height 11
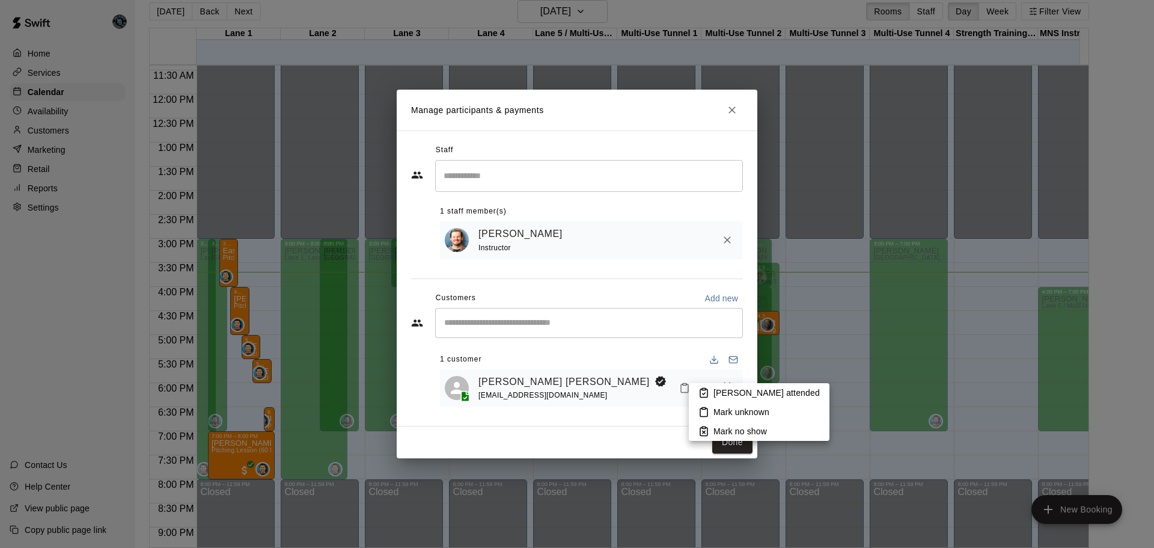
click at [730, 388] on p "[PERSON_NAME] attended" at bounding box center [766, 392] width 106 height 12
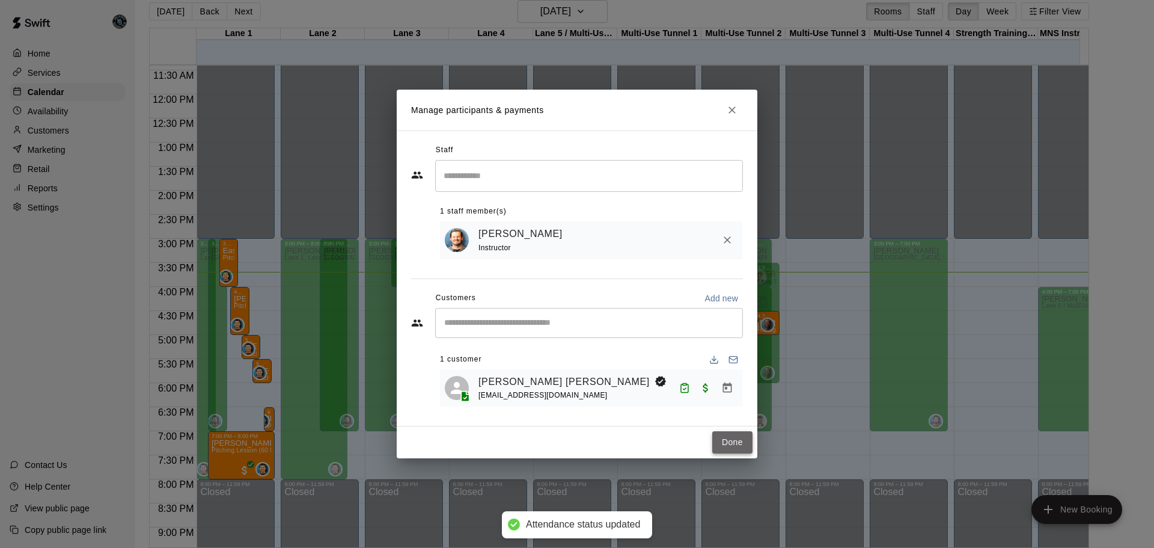
click at [731, 439] on button "Done" at bounding box center [732, 442] width 40 height 22
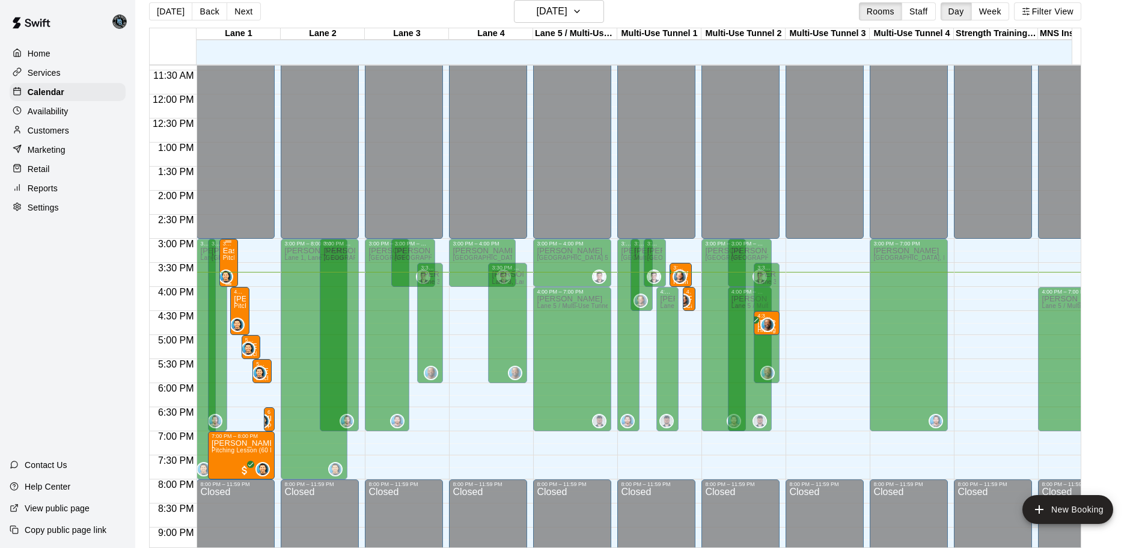
click at [227, 256] on div "Easton [PERSON_NAME] Pitching Lesson - College Players Only (60 Minutes)" at bounding box center [229, 520] width 12 height 548
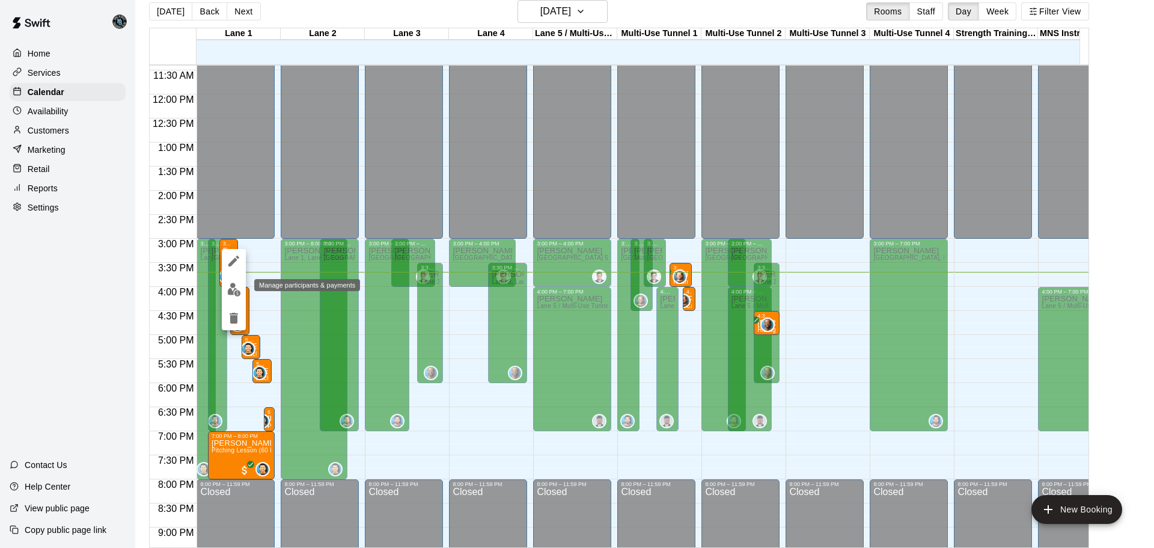
click at [234, 285] on img "edit" at bounding box center [234, 289] width 14 height 14
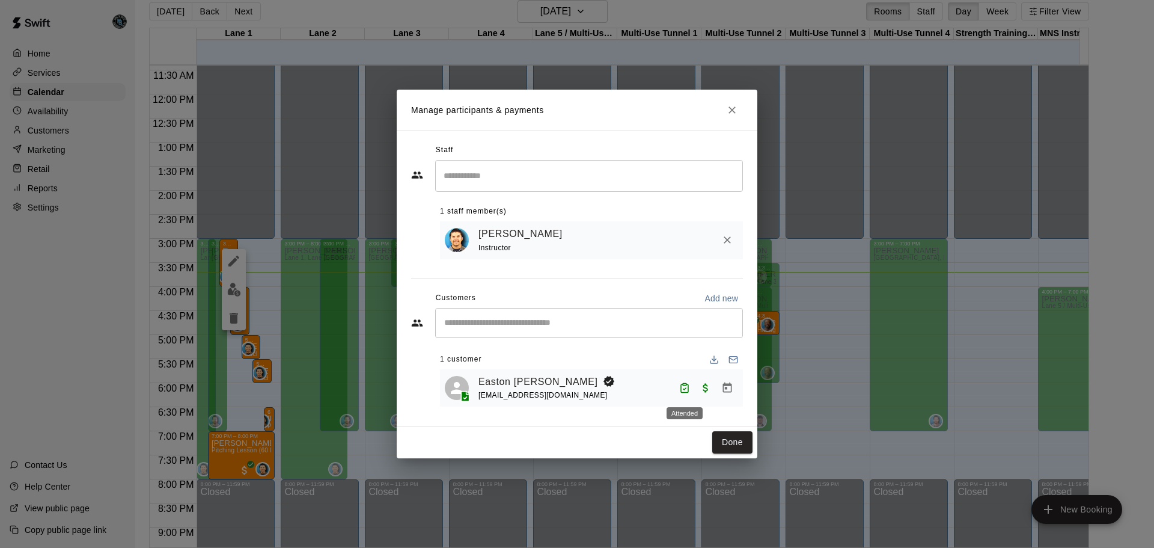
click at [685, 389] on icon "Attended" at bounding box center [684, 389] width 3 height 2
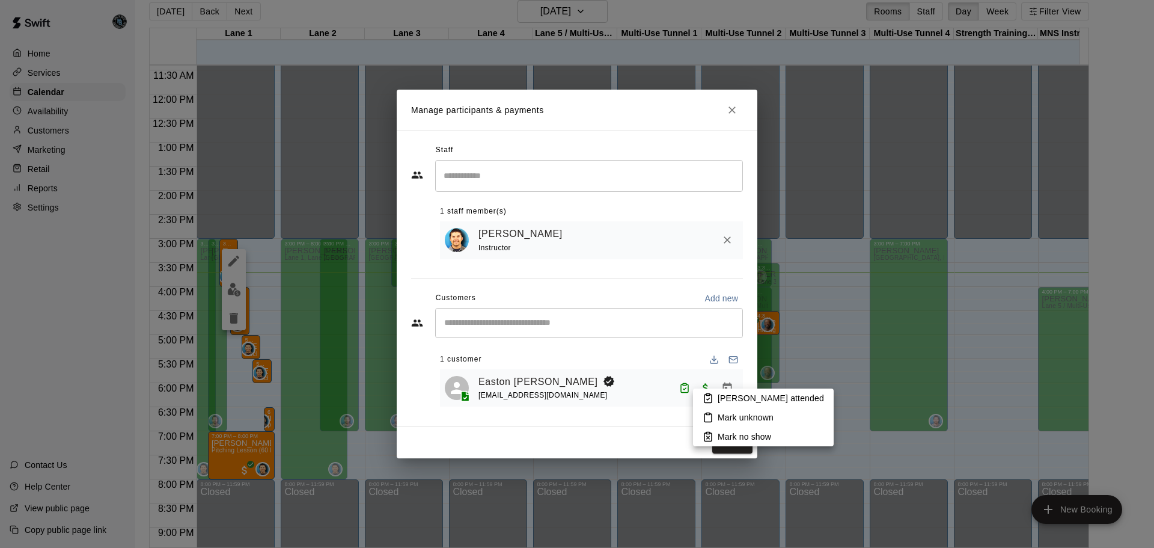
click at [728, 396] on p "[PERSON_NAME] attended" at bounding box center [771, 398] width 106 height 12
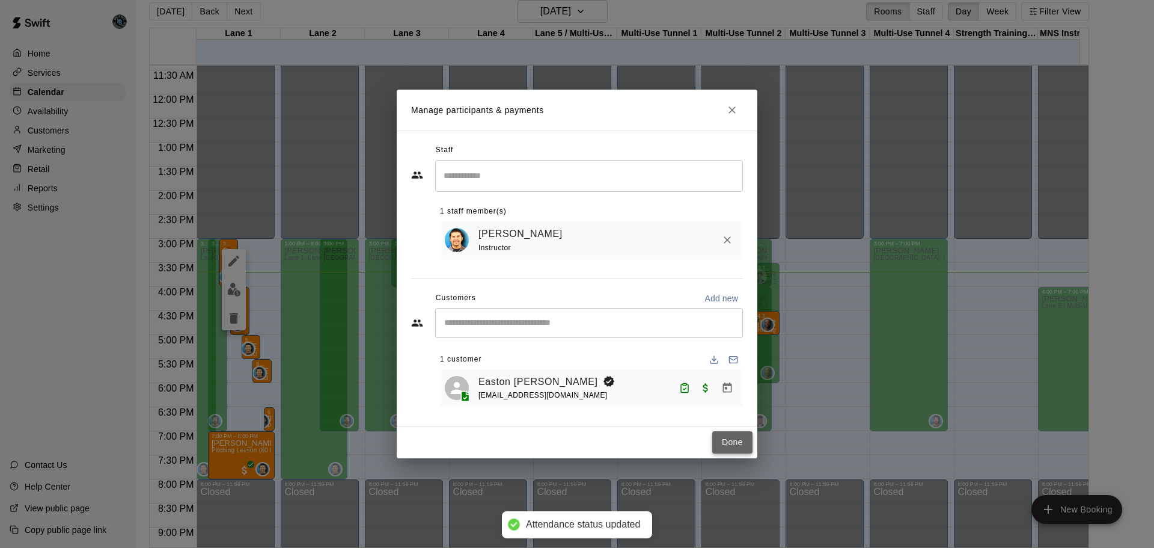
click at [730, 448] on button "Done" at bounding box center [732, 442] width 40 height 22
